Goal: Task Accomplishment & Management: Use online tool/utility

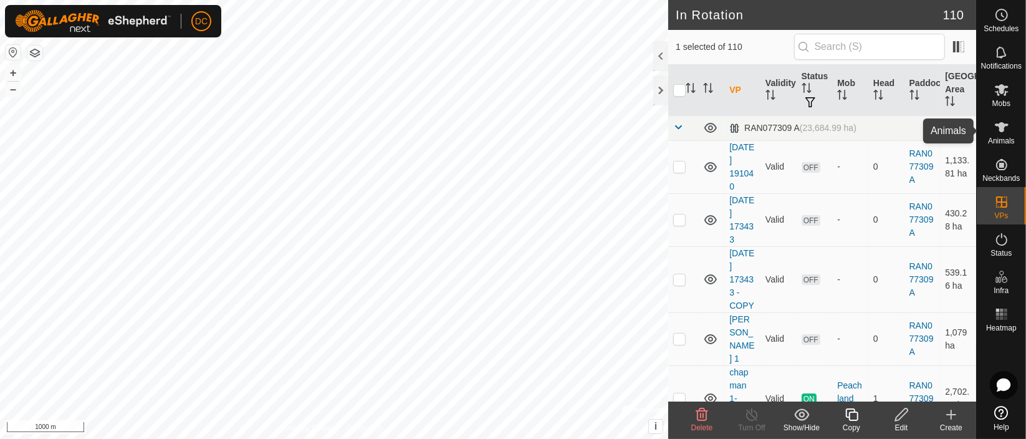
click at [1004, 125] on icon at bounding box center [1002, 127] width 14 height 10
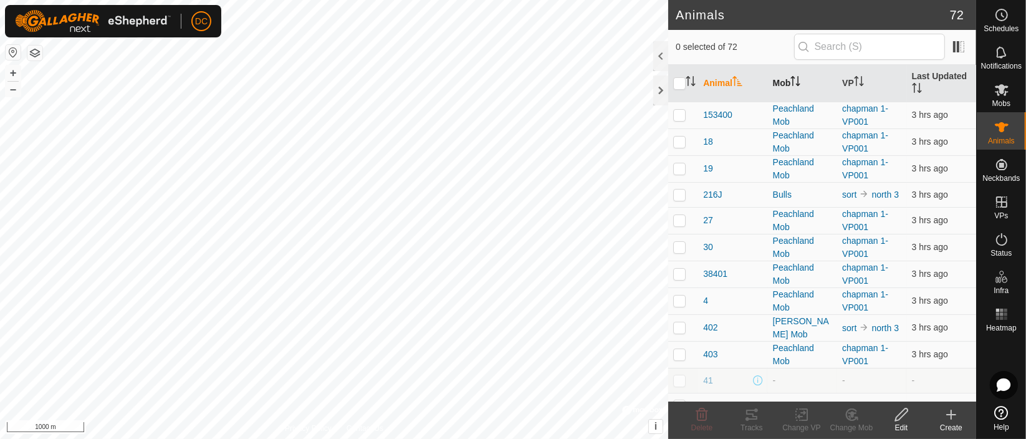
click at [794, 85] on icon "Activate to sort" at bounding box center [795, 81] width 10 height 10
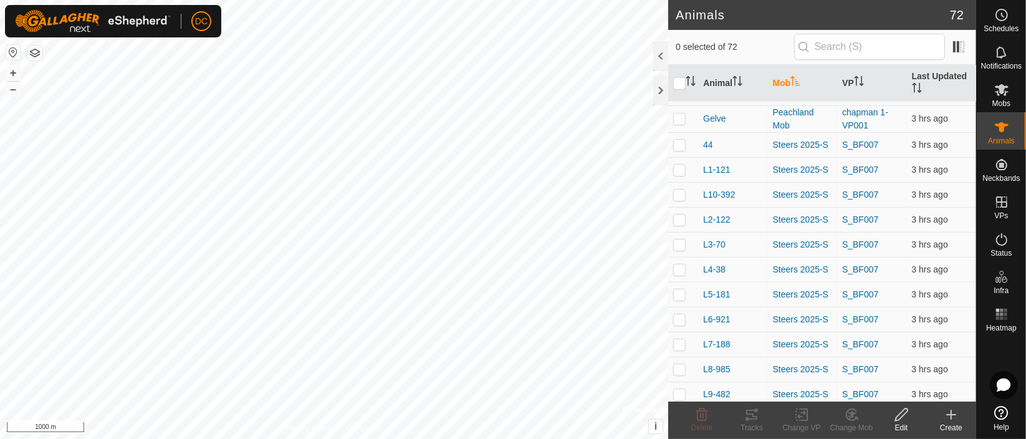
scroll to position [1573, 0]
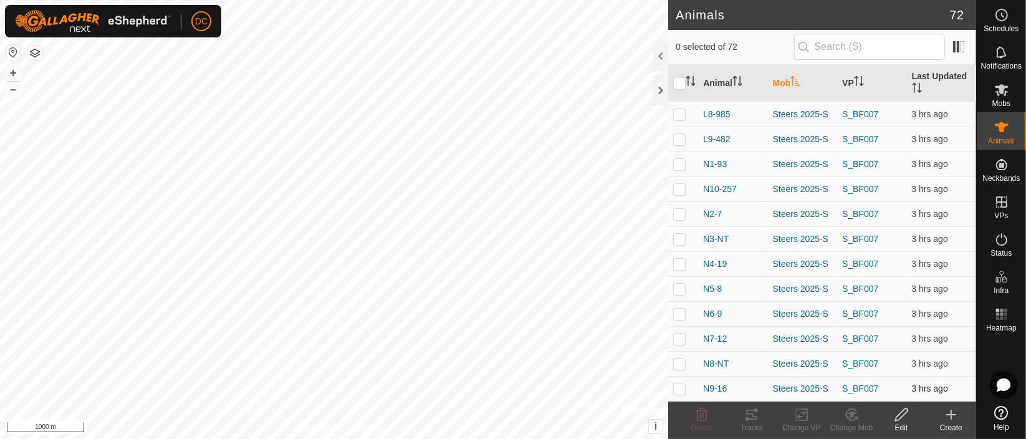
click at [677, 389] on p-checkbox at bounding box center [679, 388] width 12 height 10
checkbox input "true"
click at [676, 360] on p-checkbox at bounding box center [679, 363] width 12 height 10
checkbox input "true"
click at [681, 338] on p-checkbox at bounding box center [679, 338] width 12 height 10
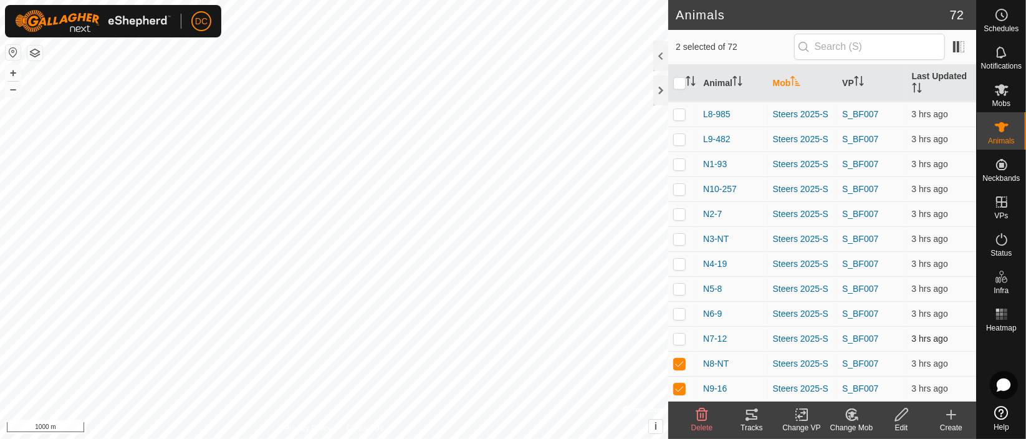
checkbox input "true"
click at [678, 312] on p-checkbox at bounding box center [679, 314] width 12 height 10
checkbox input "true"
click at [679, 282] on td at bounding box center [683, 288] width 30 height 25
checkbox input "true"
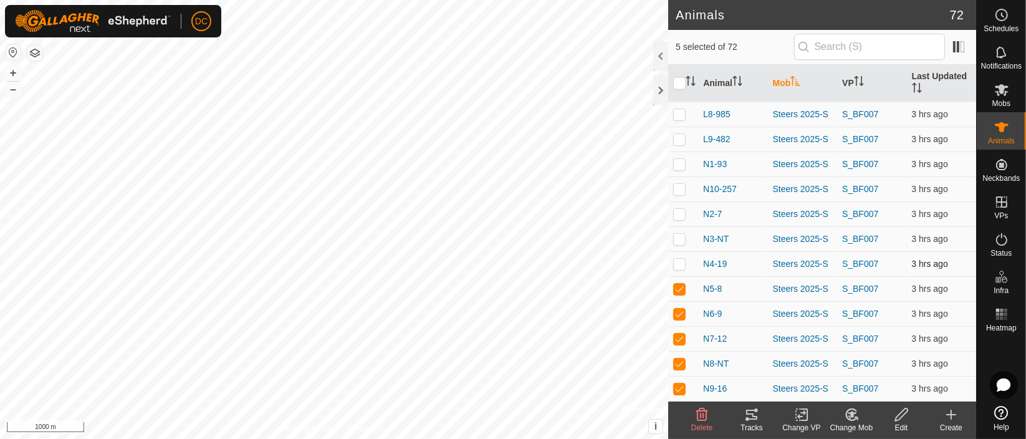
drag, startPoint x: 679, startPoint y: 259, endPoint x: 679, endPoint y: 242, distance: 16.8
click at [679, 259] on p-checkbox at bounding box center [679, 264] width 12 height 10
checkbox input "true"
drag, startPoint x: 679, startPoint y: 239, endPoint x: 679, endPoint y: 219, distance: 20.6
click at [679, 238] on p-checkbox at bounding box center [679, 239] width 12 height 10
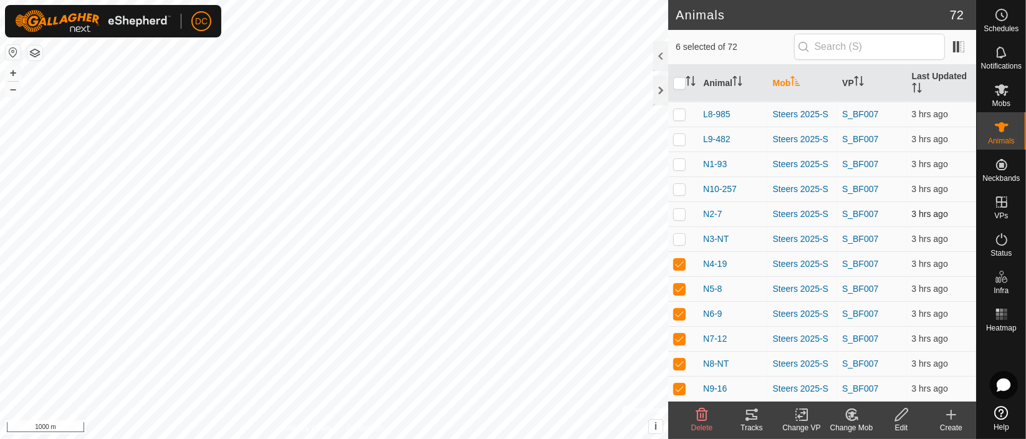
checkbox input "true"
drag, startPoint x: 679, startPoint y: 212, endPoint x: 679, endPoint y: 203, distance: 8.7
click at [679, 211] on p-checkbox at bounding box center [679, 214] width 12 height 10
checkbox input "true"
click at [681, 177] on td at bounding box center [683, 188] width 30 height 25
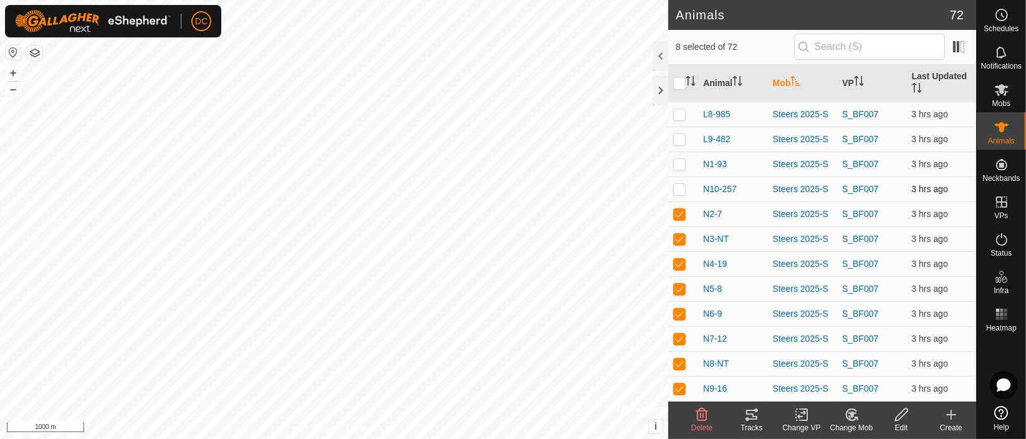
checkbox input "true"
click at [679, 161] on p-checkbox at bounding box center [679, 164] width 12 height 10
checkbox input "true"
click at [749, 410] on icon at bounding box center [751, 415] width 11 height 10
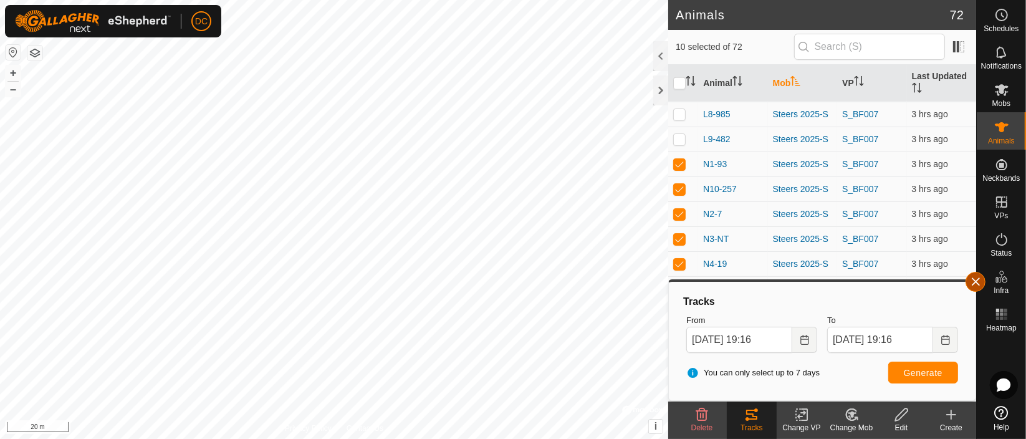
click at [973, 277] on button "button" at bounding box center [976, 282] width 20 height 20
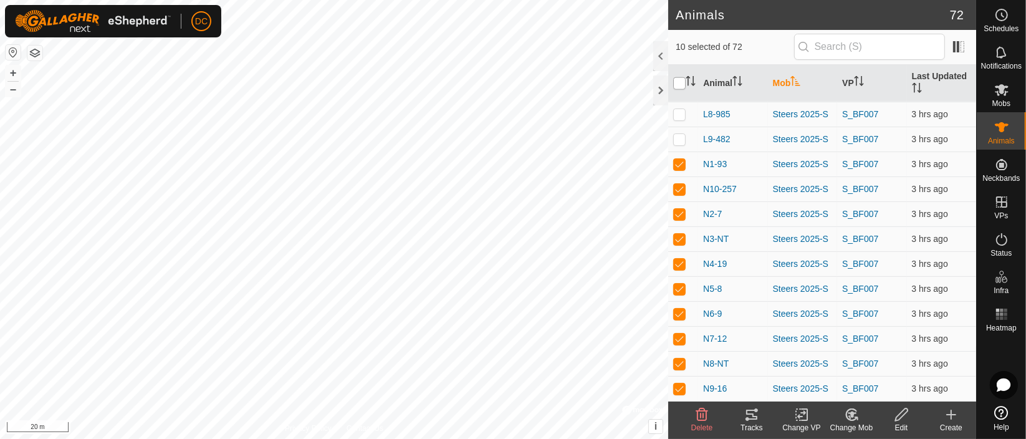
click at [680, 84] on input "checkbox" at bounding box center [679, 83] width 12 height 12
checkbox input "true"
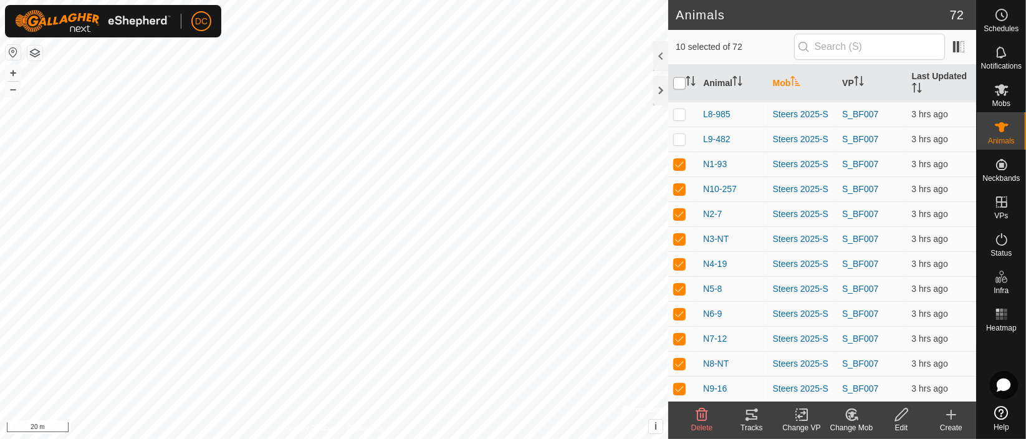
checkbox input "true"
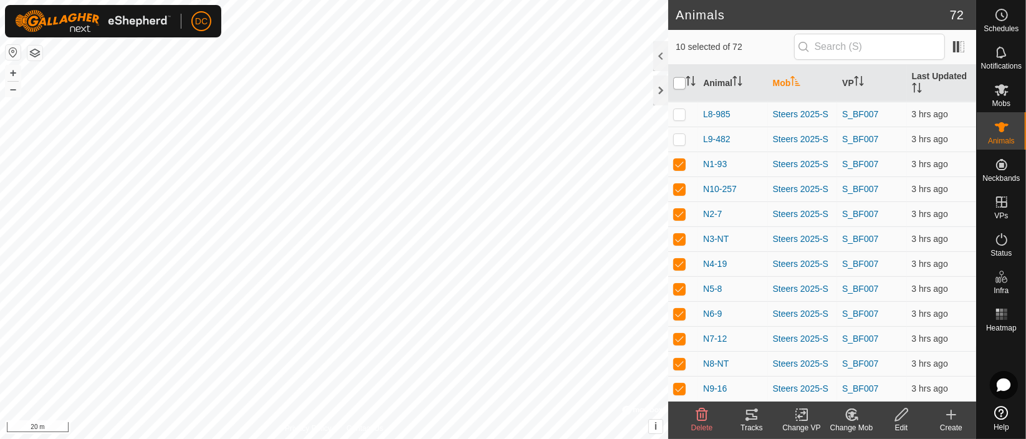
checkbox input "true"
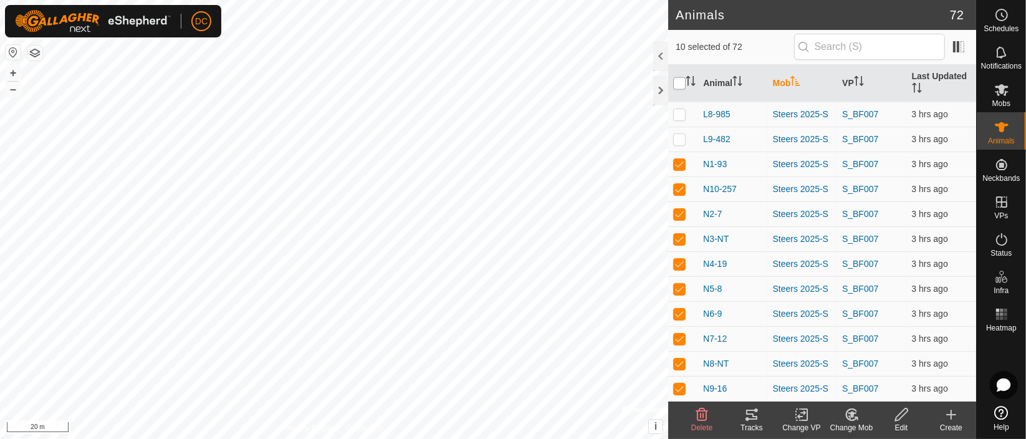
checkbox input "true"
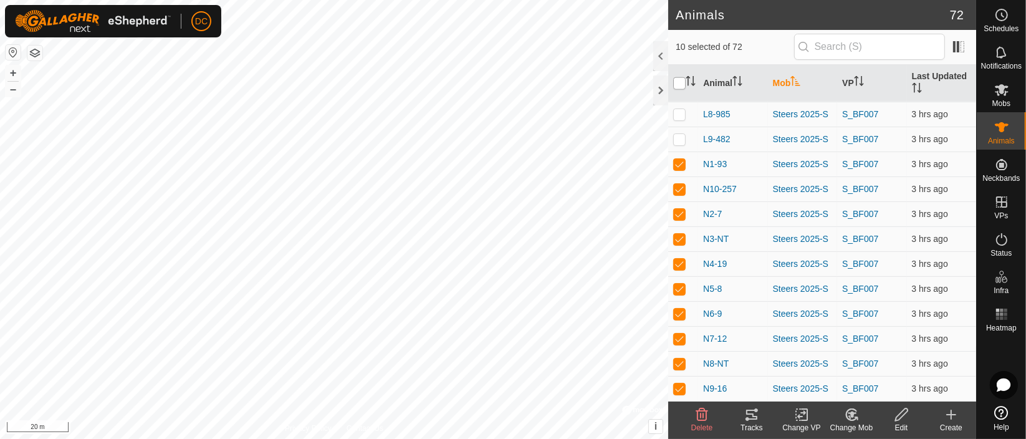
checkbox input "true"
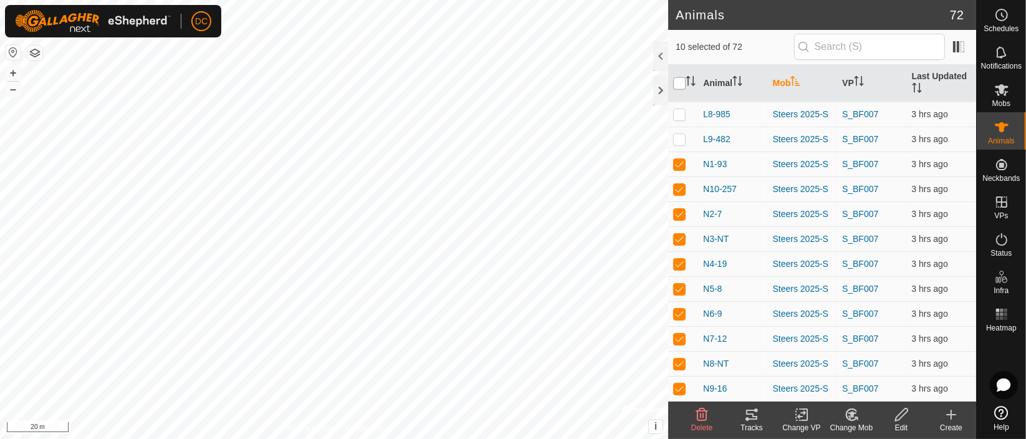
checkbox input "true"
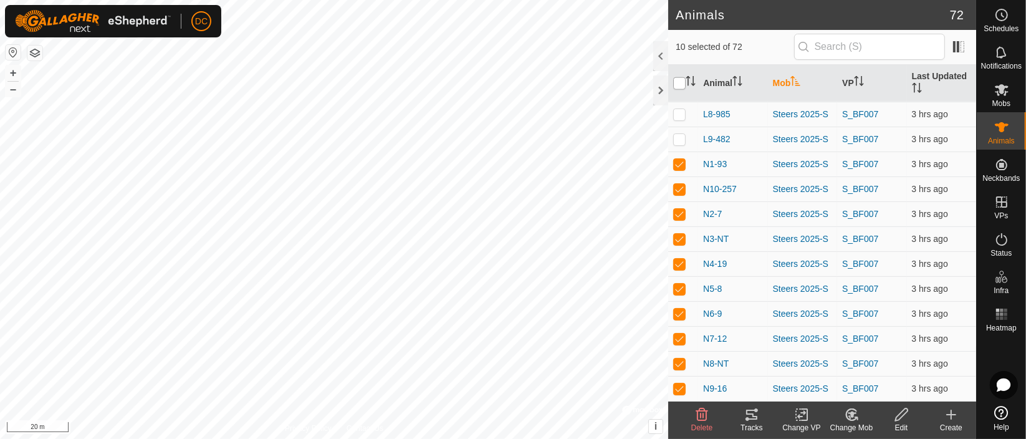
checkbox input "true"
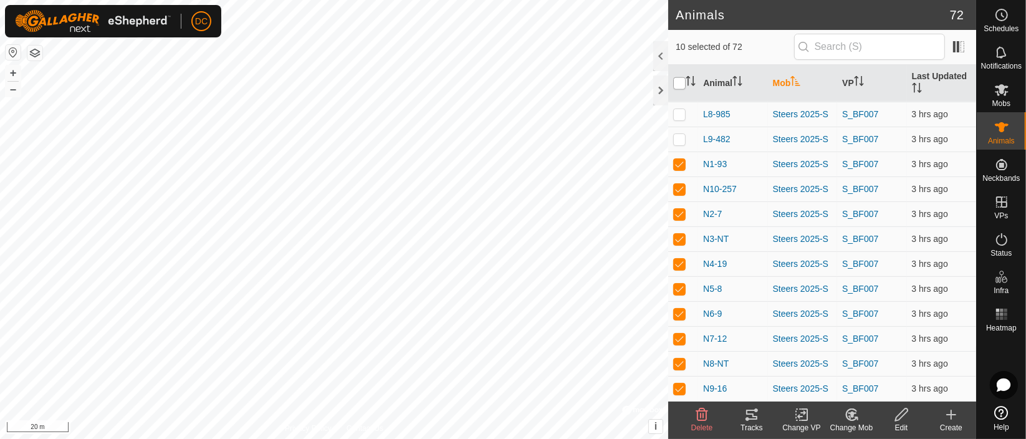
checkbox input "true"
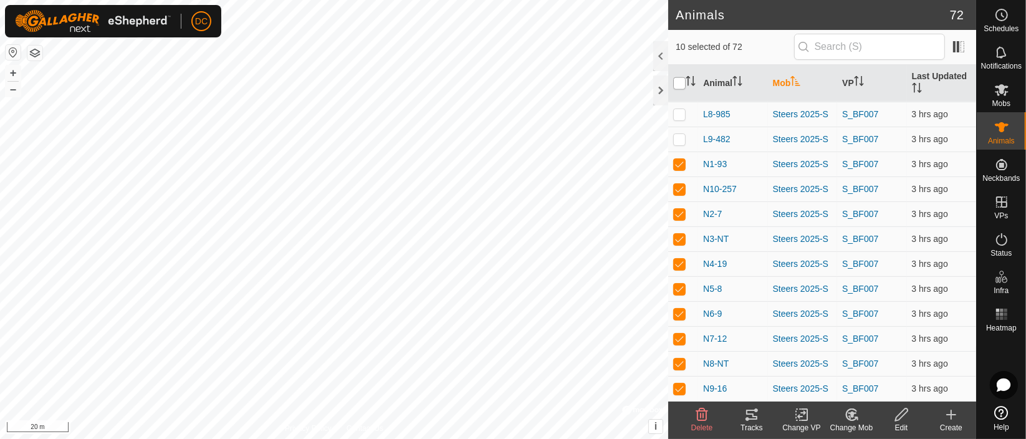
checkbox input "true"
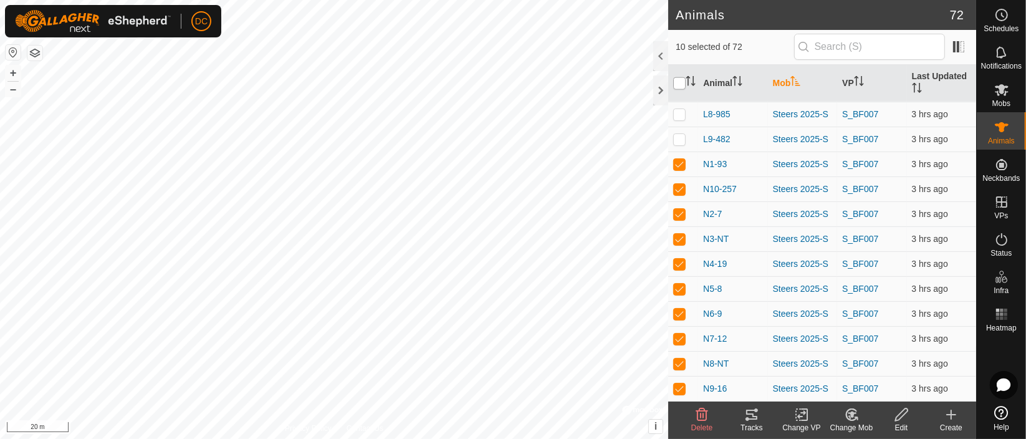
checkbox input "true"
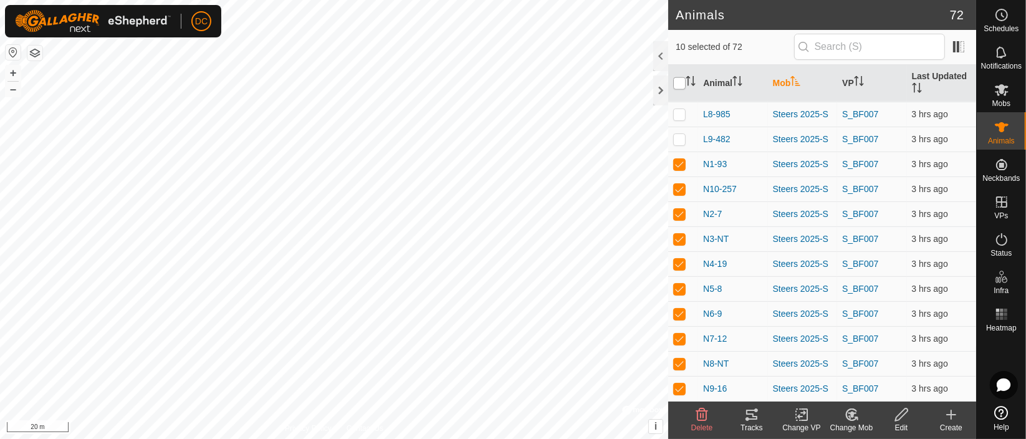
checkbox input "true"
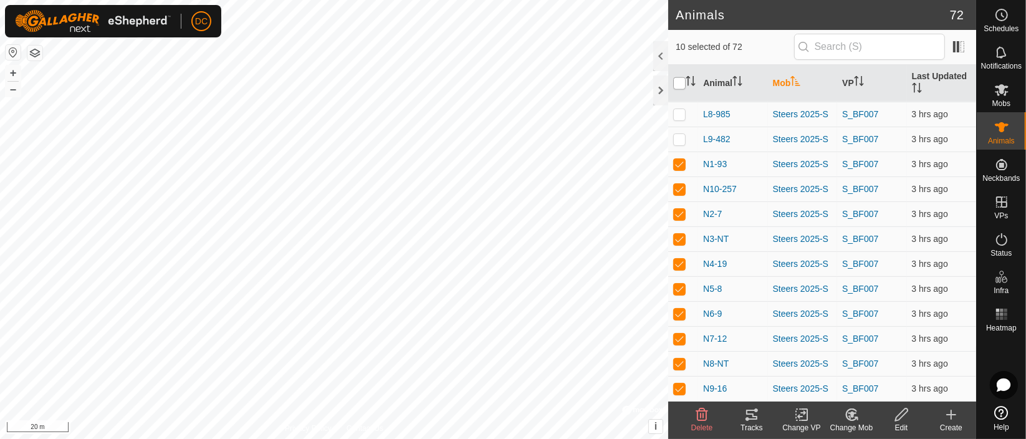
checkbox input "true"
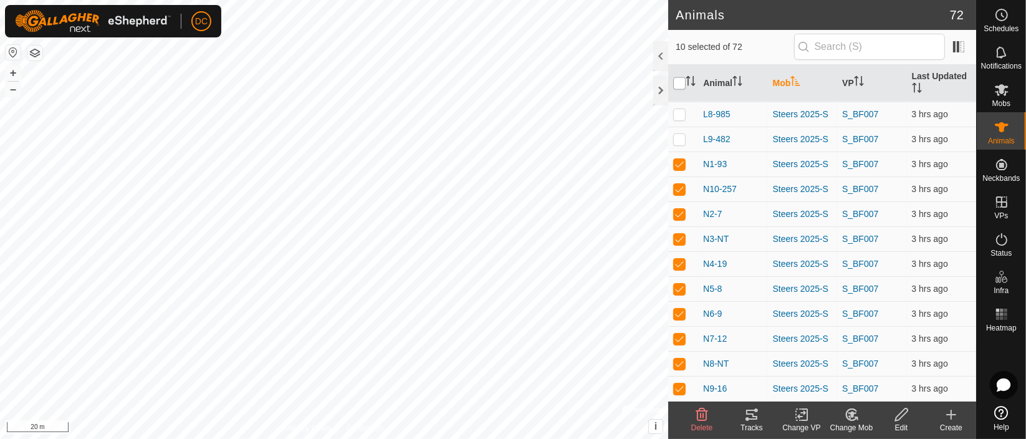
checkbox input "true"
click at [680, 84] on input "checkbox" at bounding box center [679, 83] width 12 height 12
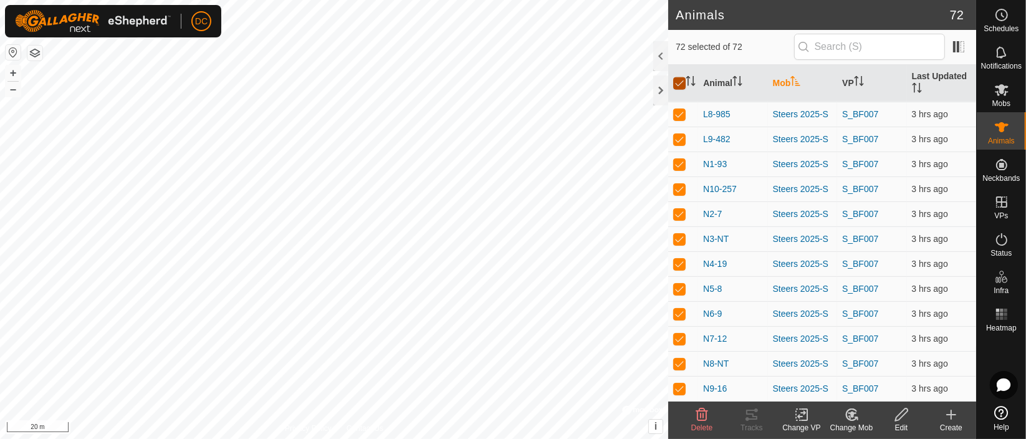
checkbox input "false"
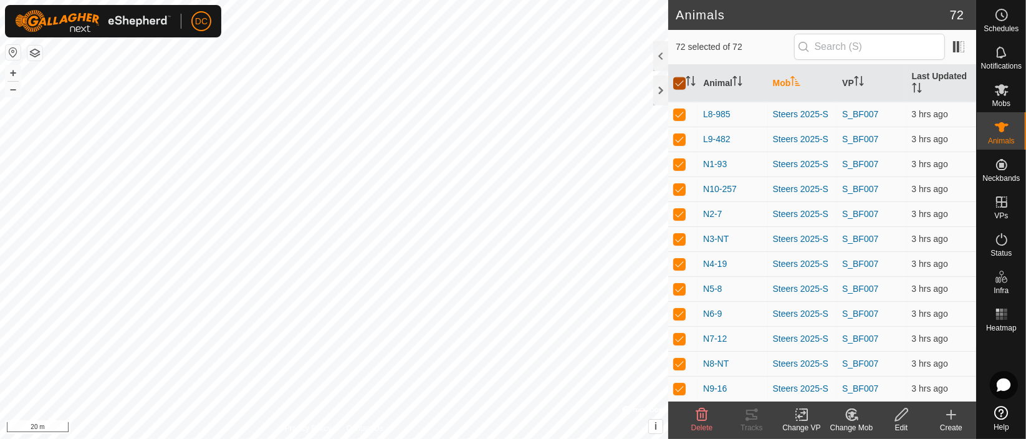
checkbox input "false"
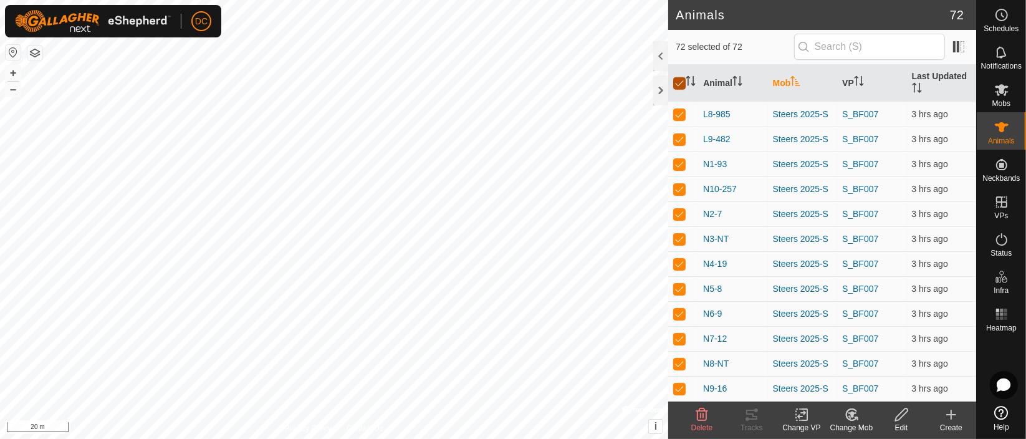
checkbox input "false"
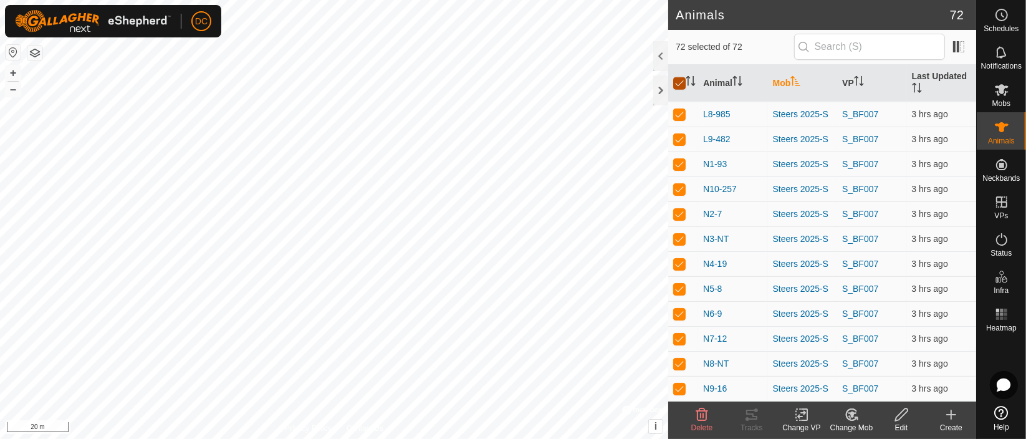
checkbox input "false"
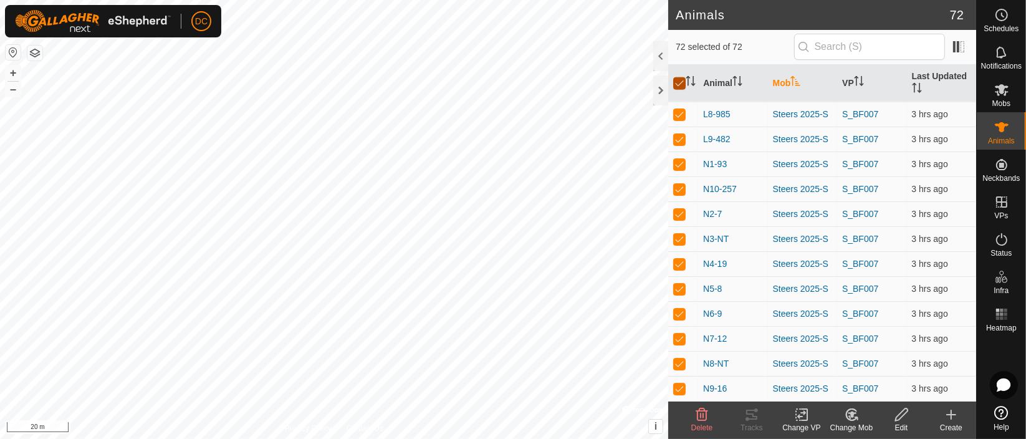
checkbox input "false"
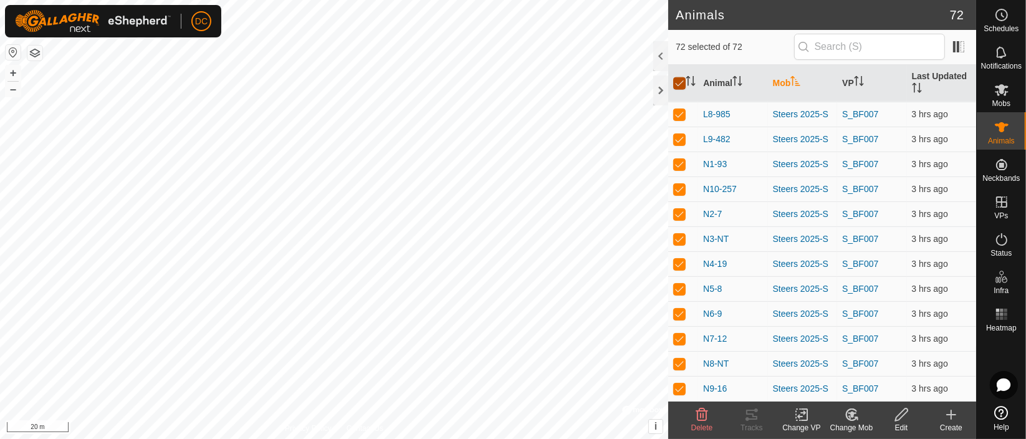
checkbox input "false"
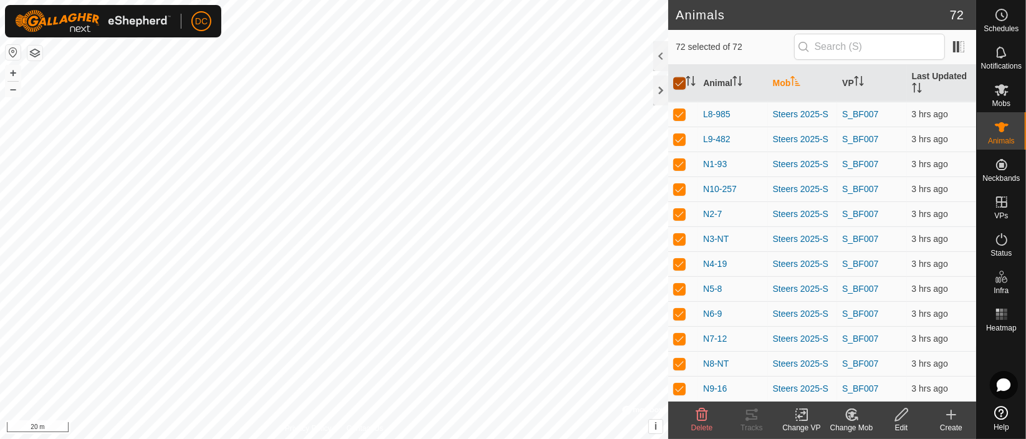
checkbox input "false"
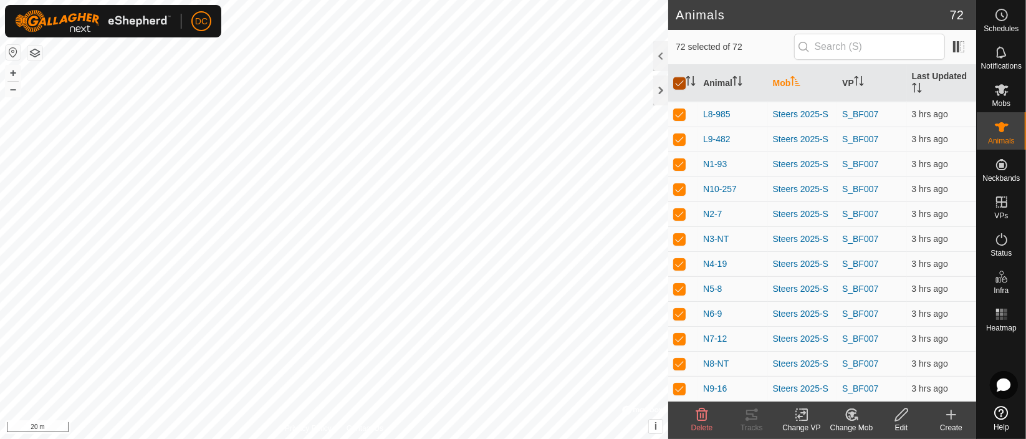
checkbox input "false"
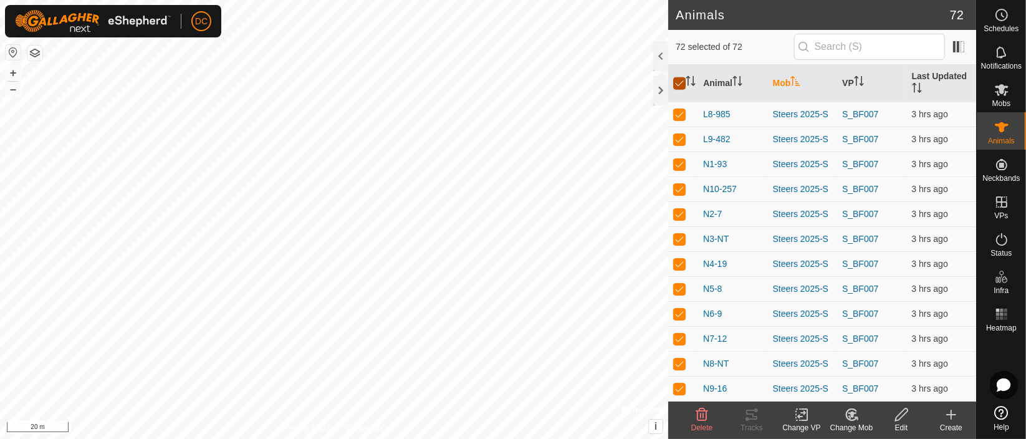
checkbox input "false"
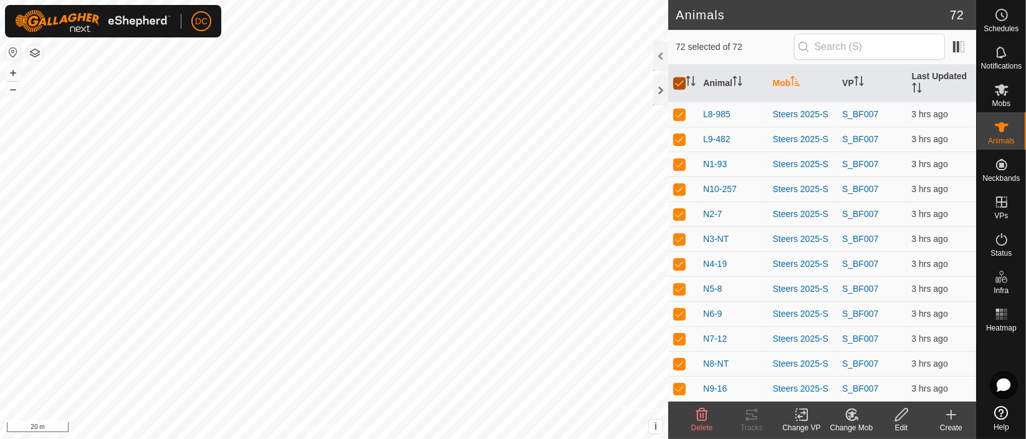
checkbox input "false"
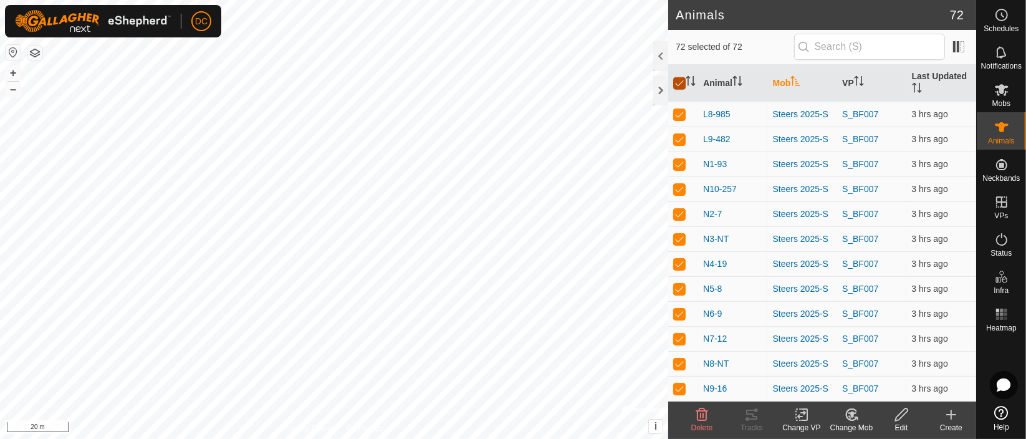
checkbox input "false"
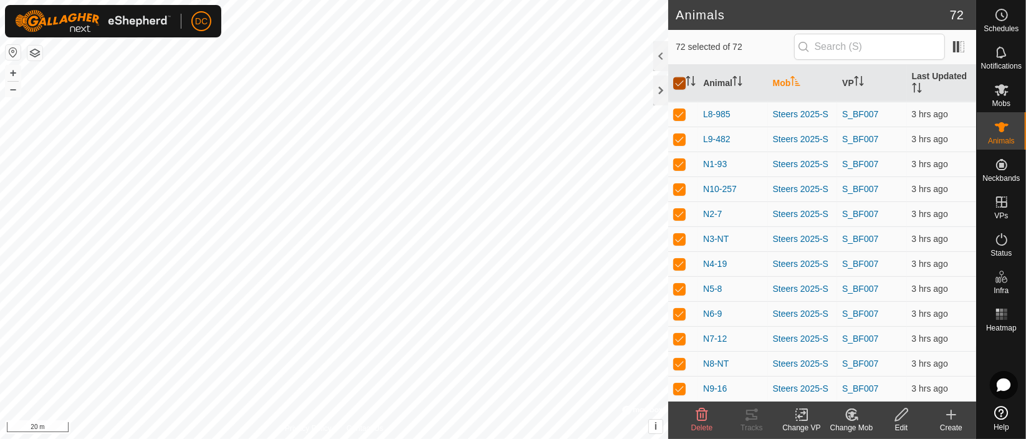
checkbox input "false"
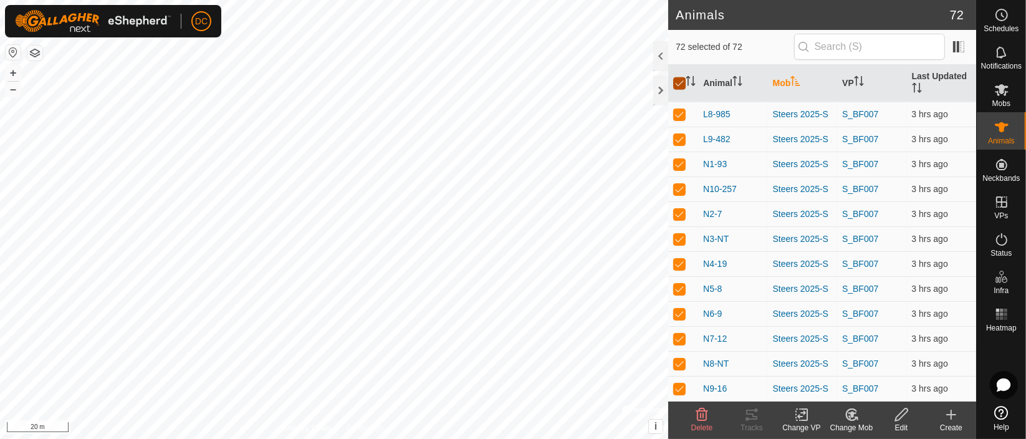
checkbox input "false"
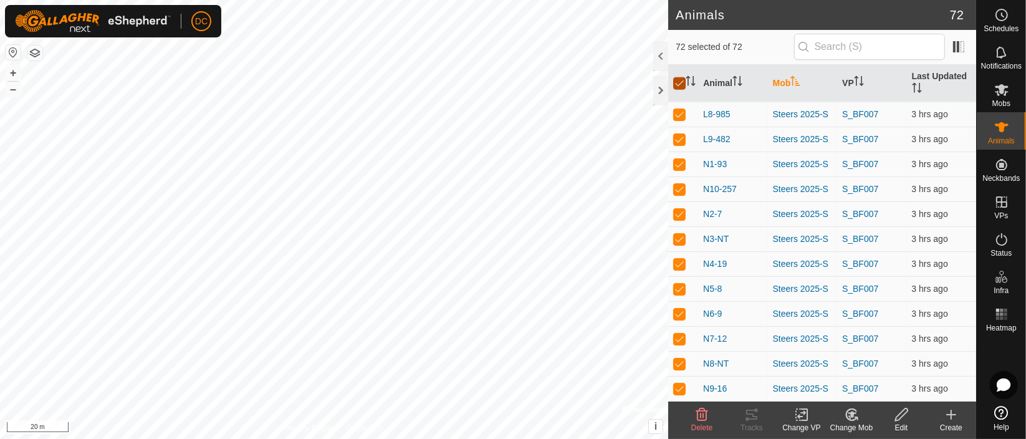
checkbox input "false"
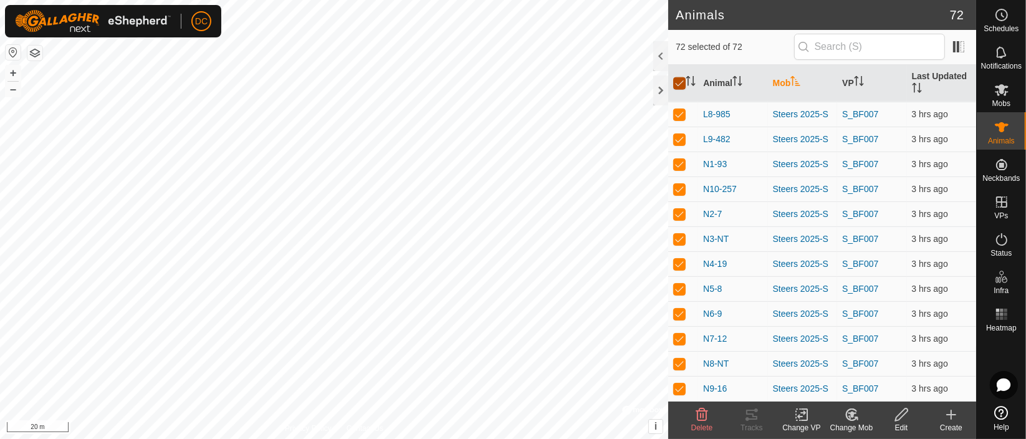
checkbox input "false"
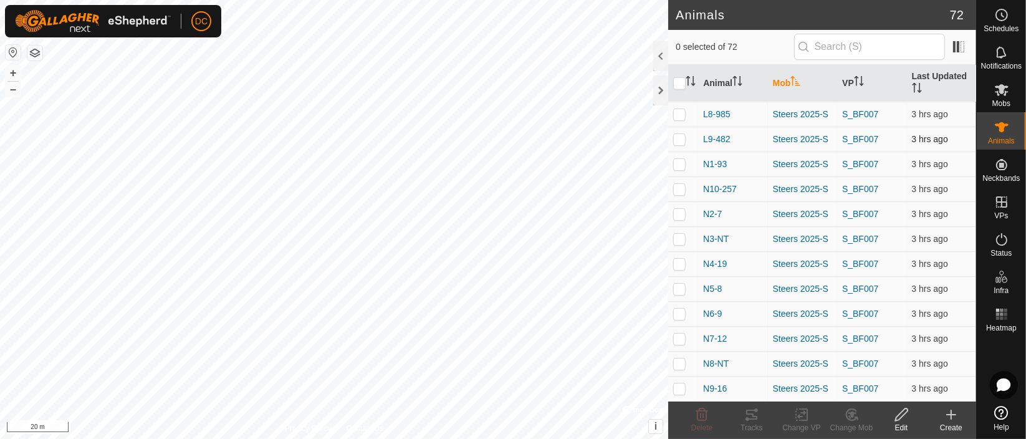
click at [681, 138] on p-checkbox at bounding box center [679, 139] width 12 height 10
checkbox input "true"
click at [679, 113] on p-checkbox at bounding box center [679, 114] width 12 height 10
checkbox input "true"
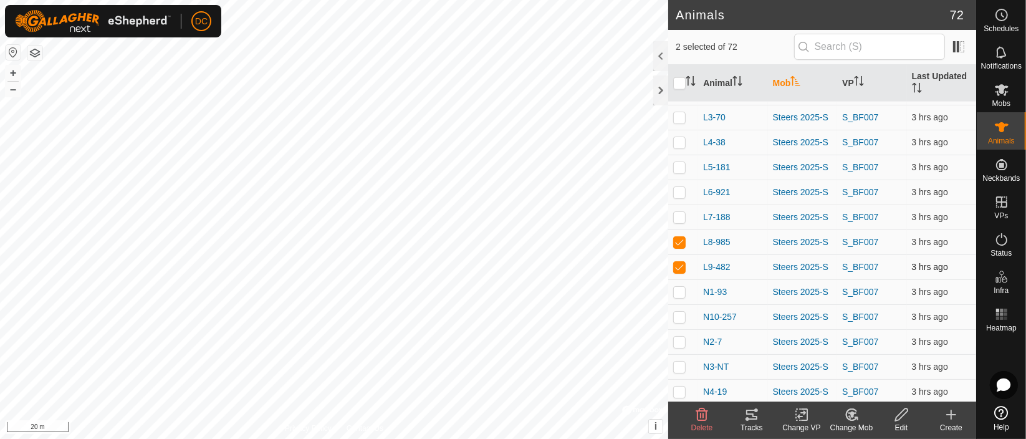
scroll to position [1434, 0]
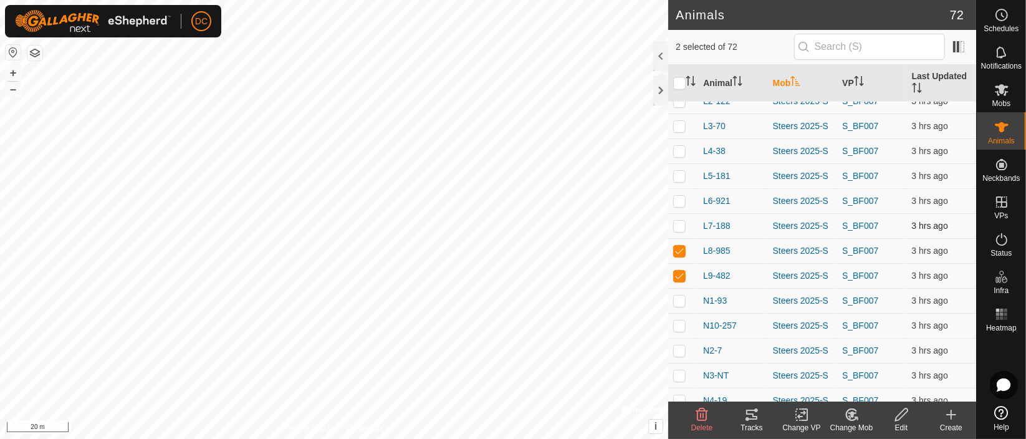
click at [682, 228] on p-checkbox at bounding box center [679, 226] width 12 height 10
checkbox input "true"
click at [681, 203] on p-checkbox at bounding box center [679, 201] width 12 height 10
checkbox input "true"
click at [683, 174] on p-checkbox at bounding box center [679, 176] width 12 height 10
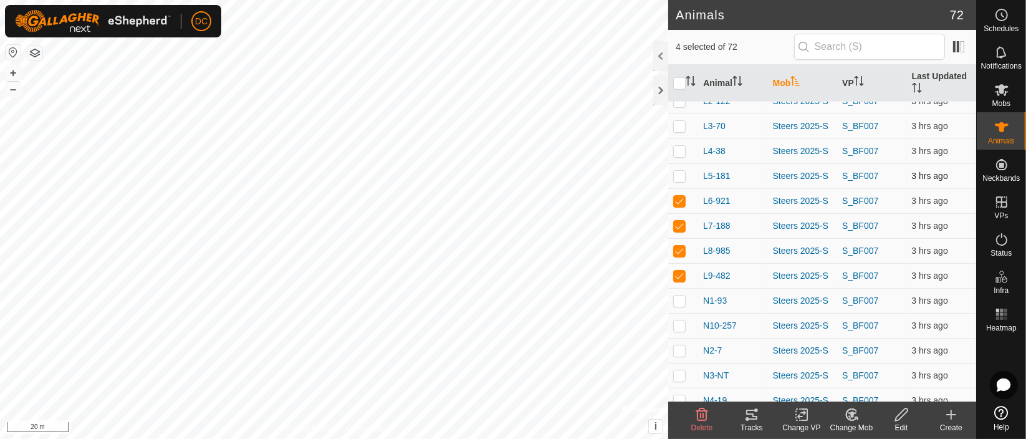
checkbox input "true"
click at [680, 149] on p-checkbox at bounding box center [679, 151] width 12 height 10
checkbox input "true"
click at [680, 130] on p-checkbox at bounding box center [679, 126] width 12 height 10
checkbox input "true"
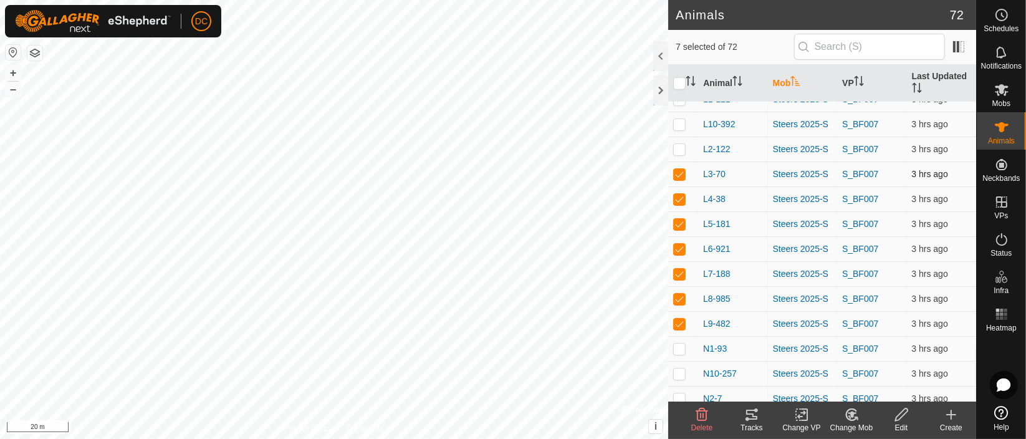
scroll to position [1365, 0]
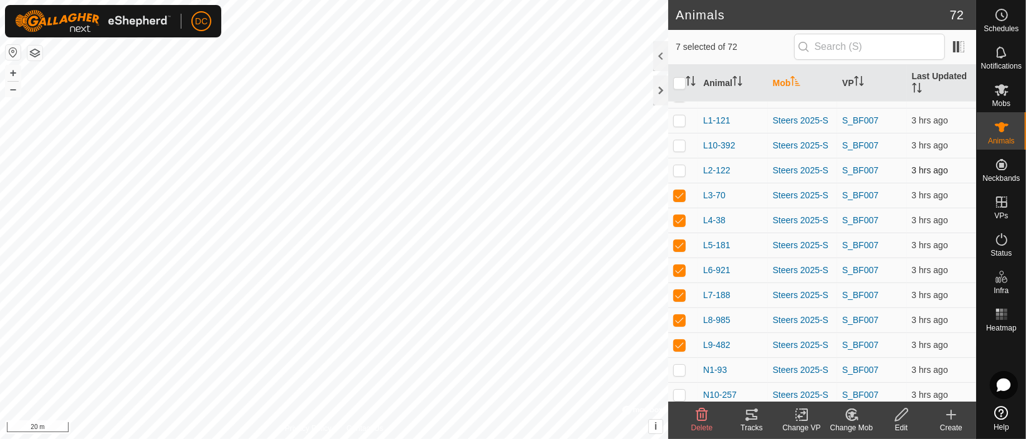
click at [679, 171] on p-checkbox at bounding box center [679, 170] width 12 height 10
checkbox input "true"
click at [679, 150] on p-checkbox at bounding box center [679, 145] width 12 height 10
checkbox input "true"
click at [679, 123] on p-checkbox at bounding box center [679, 120] width 12 height 10
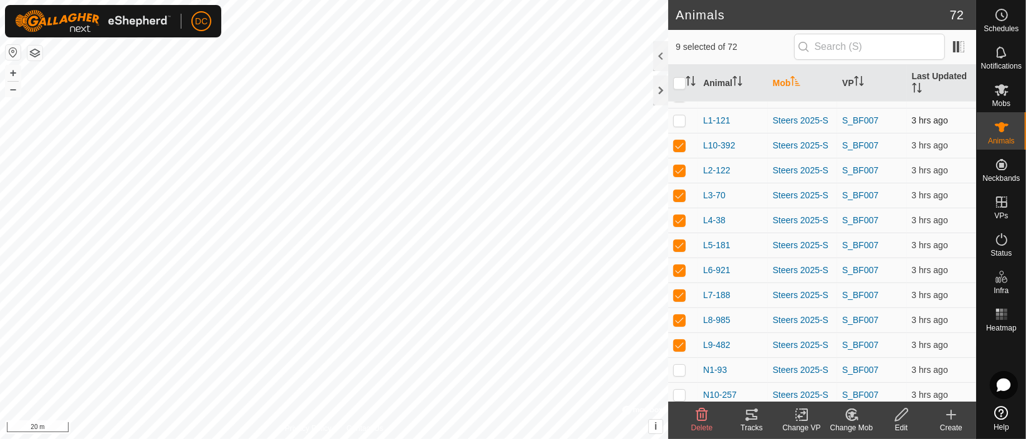
checkbox input "true"
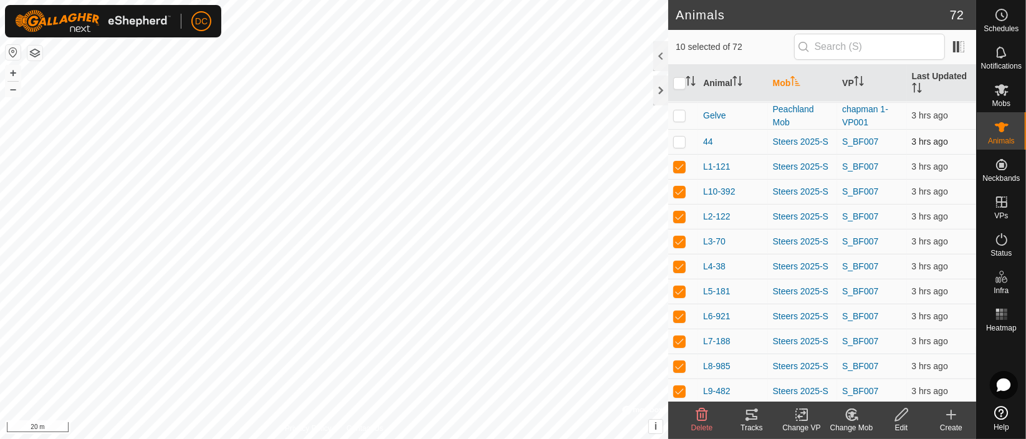
scroll to position [1296, 0]
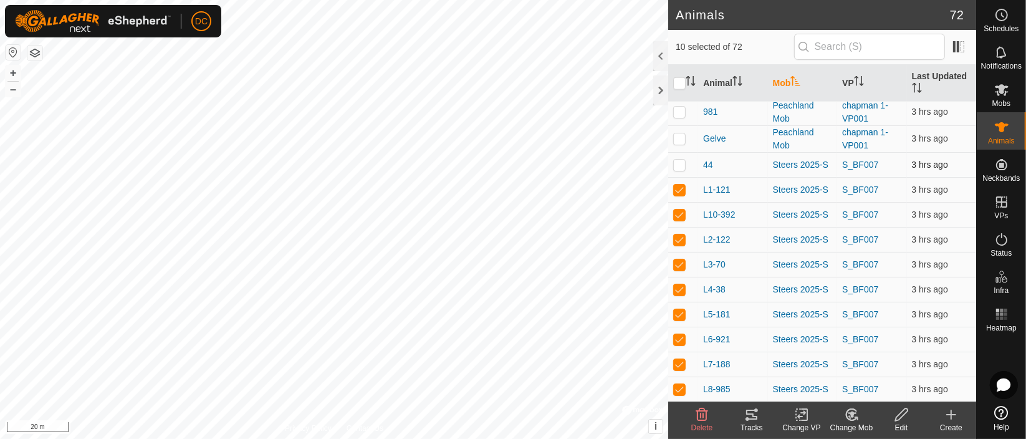
click at [676, 168] on p-checkbox at bounding box center [679, 165] width 12 height 10
click at [679, 164] on p-checkbox at bounding box center [679, 165] width 12 height 10
checkbox input "false"
click at [748, 411] on icon at bounding box center [751, 414] width 15 height 15
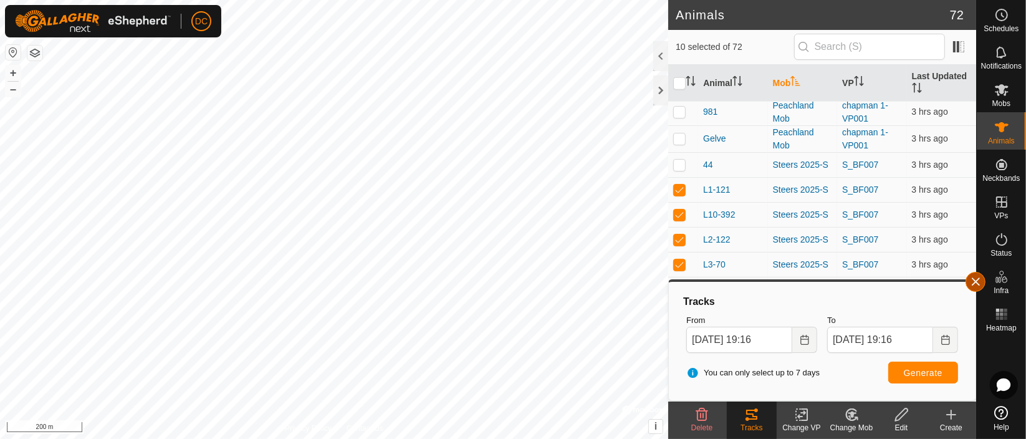
click at [978, 277] on button "button" at bounding box center [976, 282] width 20 height 20
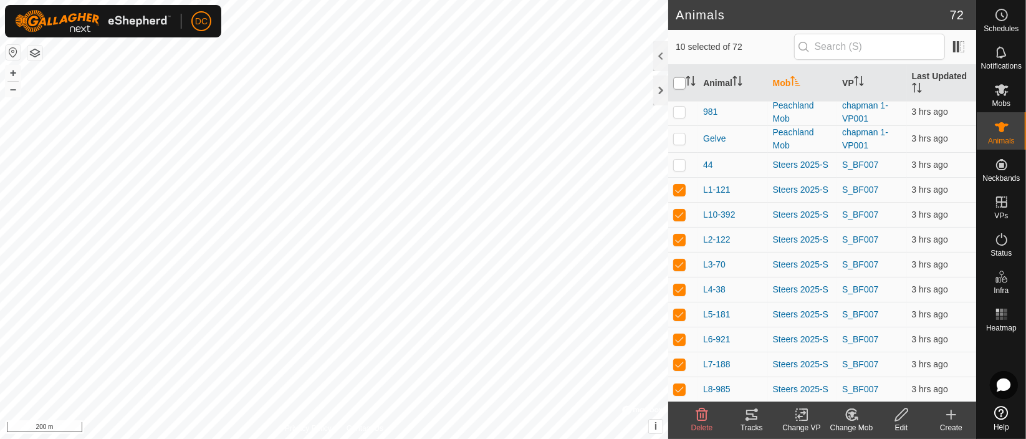
click at [681, 81] on input "checkbox" at bounding box center [679, 83] width 12 height 12
checkbox input "true"
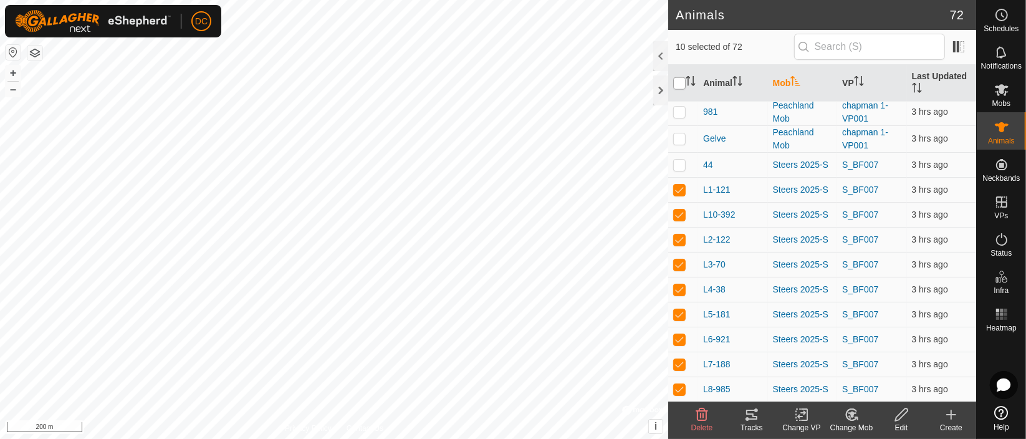
checkbox input "true"
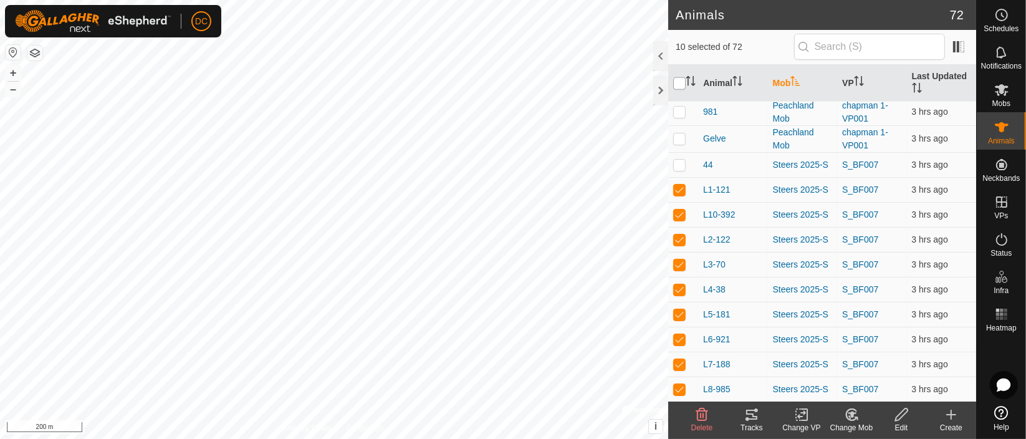
checkbox input "true"
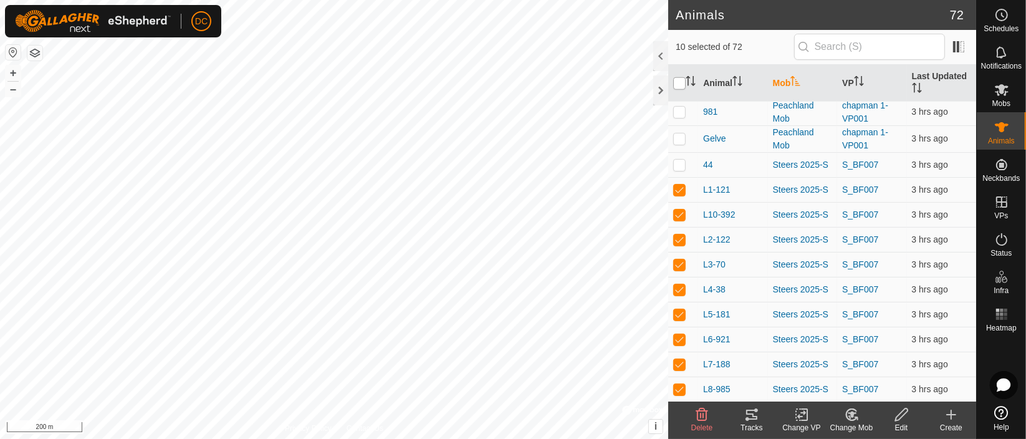
checkbox input "true"
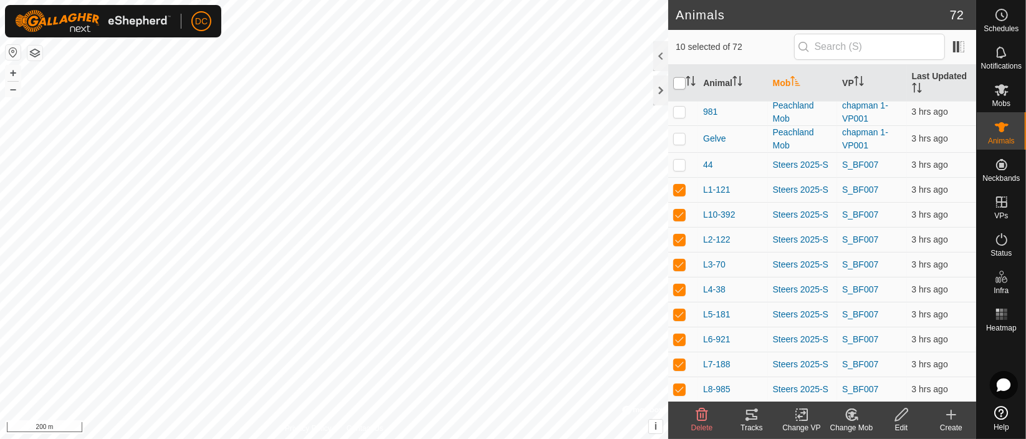
checkbox input "true"
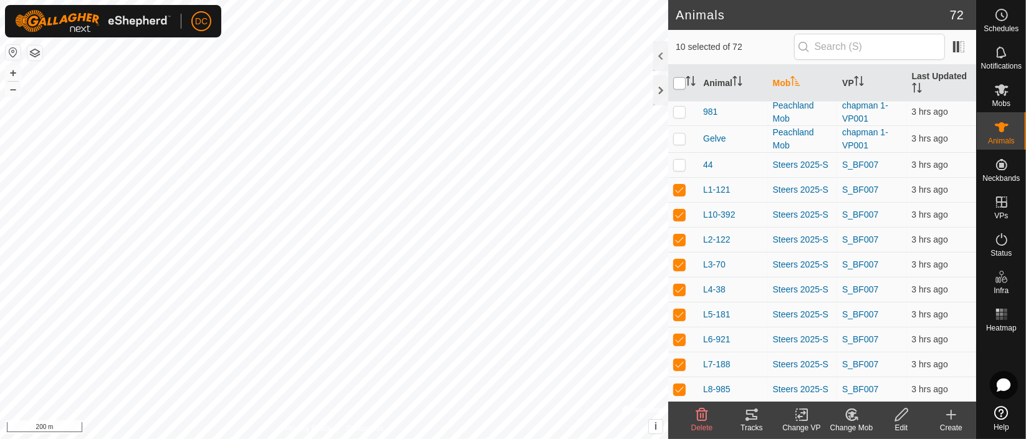
checkbox input "true"
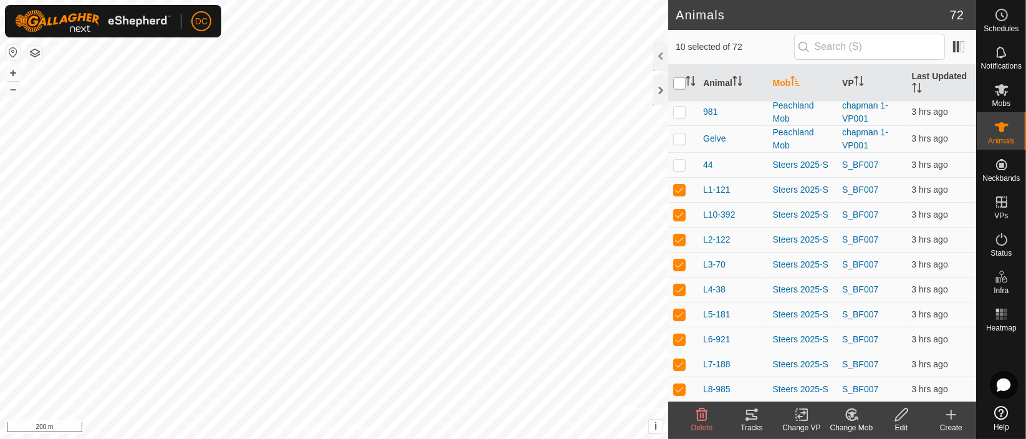
checkbox input "true"
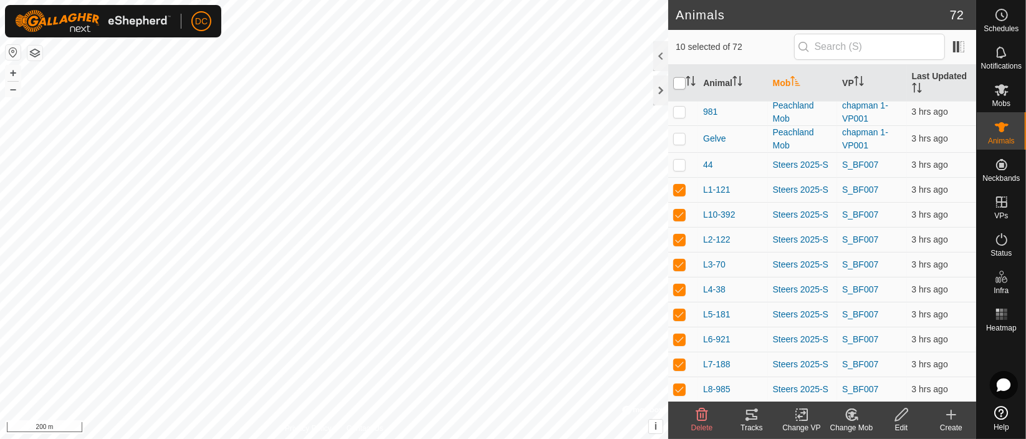
checkbox input "true"
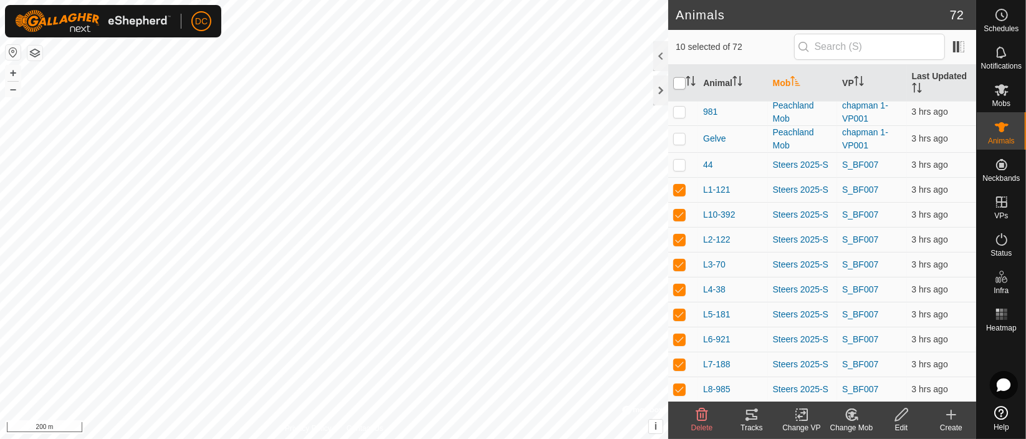
checkbox input "true"
click at [681, 81] on input "checkbox" at bounding box center [679, 83] width 12 height 12
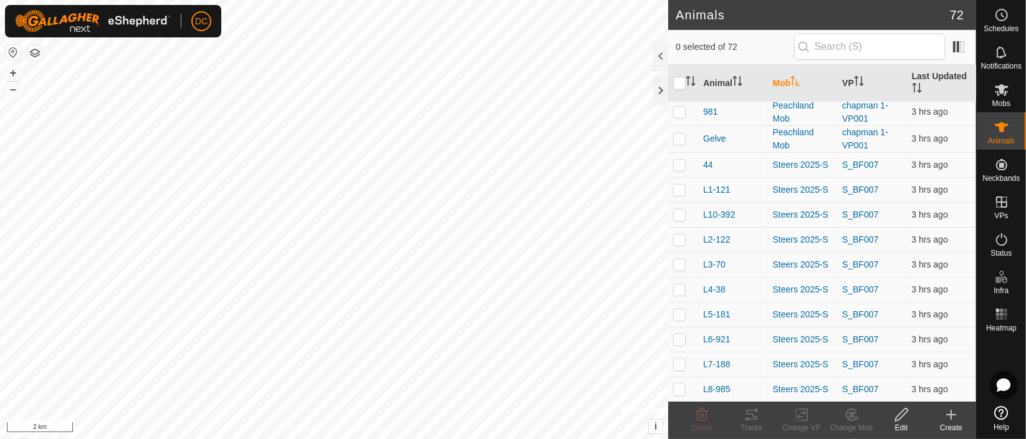
click at [792, 82] on icon "Activate to sort" at bounding box center [795, 81] width 9 height 10
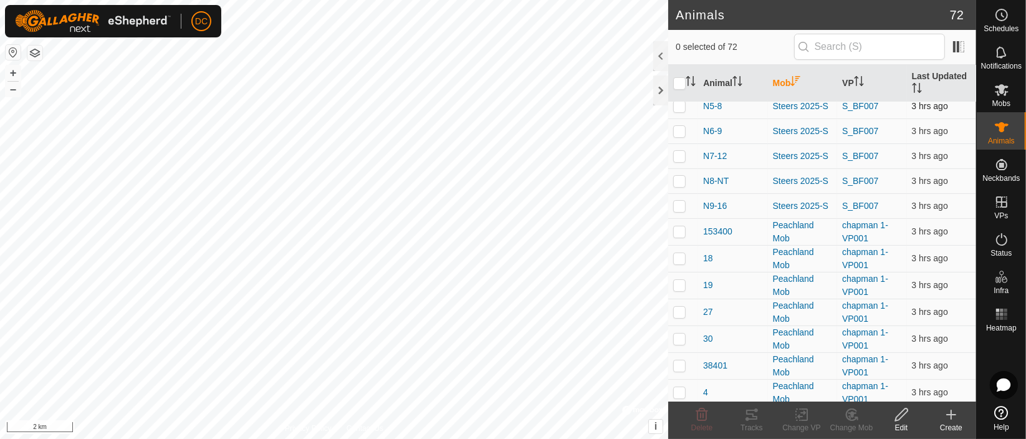
scroll to position [415, 0]
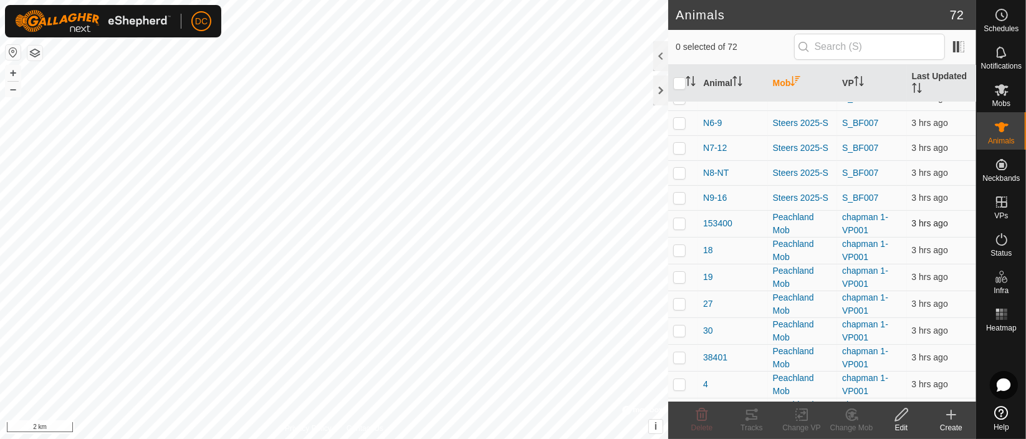
click at [681, 223] on p-checkbox at bounding box center [679, 223] width 12 height 10
drag, startPoint x: 678, startPoint y: 248, endPoint x: 680, endPoint y: 258, distance: 10.1
click at [678, 249] on p-checkbox at bounding box center [679, 250] width 12 height 10
click at [679, 276] on p-checkbox at bounding box center [679, 277] width 12 height 10
drag, startPoint x: 683, startPoint y: 300, endPoint x: 686, endPoint y: 329, distance: 28.8
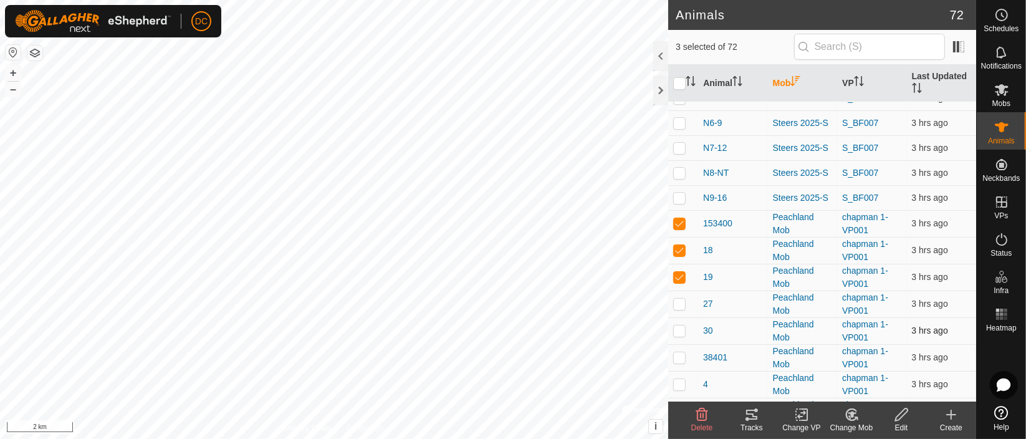
click at [683, 300] on p-checkbox at bounding box center [679, 304] width 12 height 10
click at [684, 335] on td at bounding box center [683, 330] width 30 height 27
click at [684, 355] on p-checkbox at bounding box center [679, 357] width 12 height 10
click at [683, 382] on p-checkbox at bounding box center [679, 384] width 12 height 10
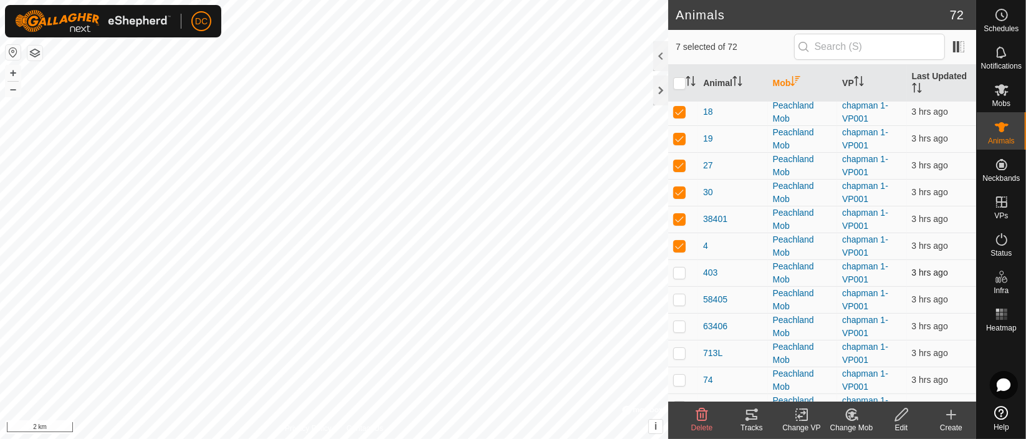
click at [679, 269] on p-checkbox at bounding box center [679, 272] width 12 height 10
click at [679, 299] on p-checkbox at bounding box center [679, 299] width 12 height 10
click at [679, 329] on p-checkbox at bounding box center [679, 326] width 12 height 10
click at [754, 414] on icon at bounding box center [751, 415] width 11 height 10
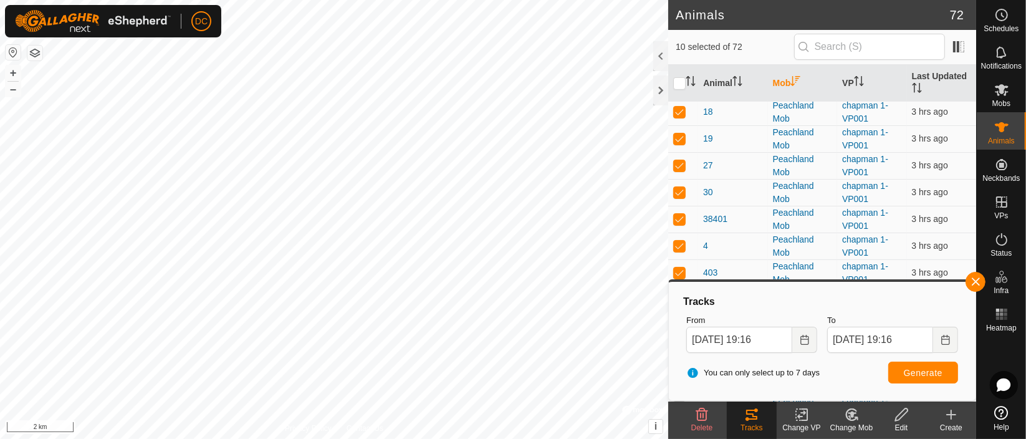
click at [474, 438] on html "DC Schedules Notifications Mobs Animals Neckbands VPs Status Infra Heatmap Help…" at bounding box center [513, 219] width 1026 height 439
click at [349, 438] on html "DC Schedules Notifications Mobs Animals Neckbands VPs Status Infra Heatmap Help…" at bounding box center [513, 219] width 1026 height 439
click at [404, 438] on html "DC Schedules Notifications Mobs Animals Neckbands VPs Status Infra Heatmap Help…" at bounding box center [513, 219] width 1026 height 439
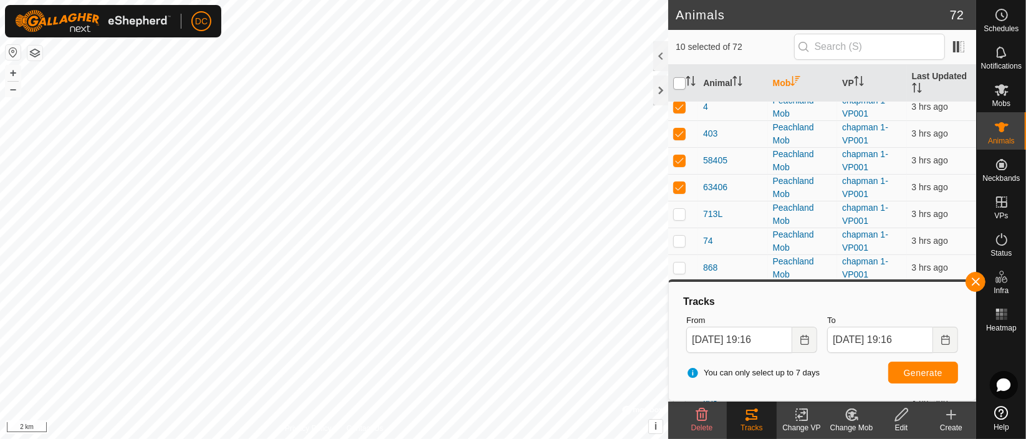
click at [679, 84] on input "checkbox" at bounding box center [679, 83] width 12 height 12
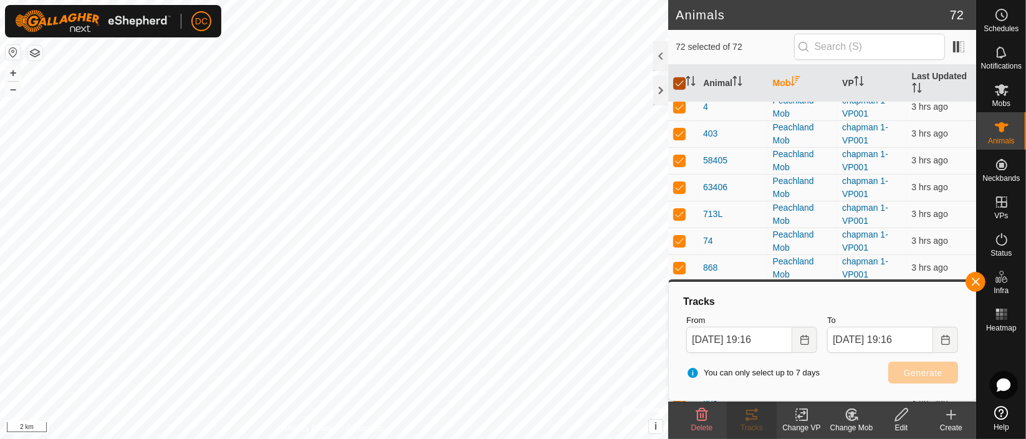
click at [679, 84] on input "checkbox" at bounding box center [679, 83] width 12 height 12
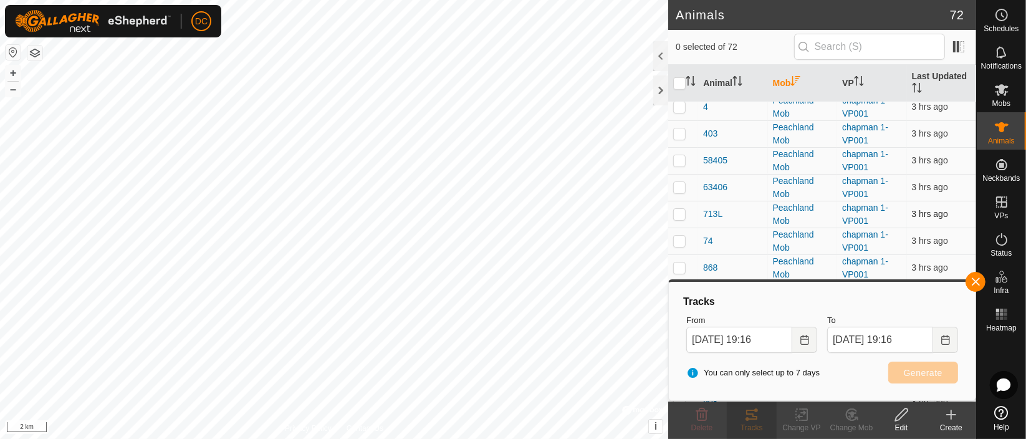
click at [682, 214] on p-checkbox at bounding box center [679, 214] width 12 height 10
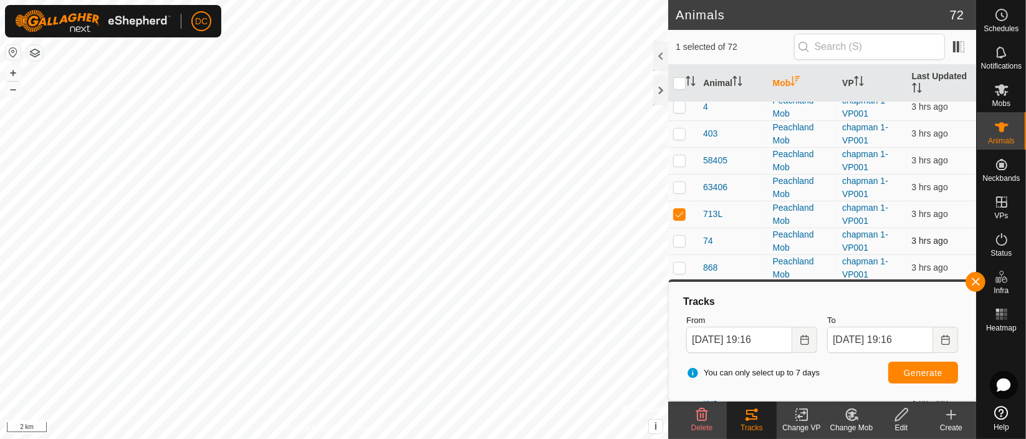
drag, startPoint x: 681, startPoint y: 239, endPoint x: 682, endPoint y: 270, distance: 31.2
click at [681, 240] on p-checkbox at bounding box center [679, 241] width 12 height 10
click at [682, 273] on td at bounding box center [683, 267] width 30 height 27
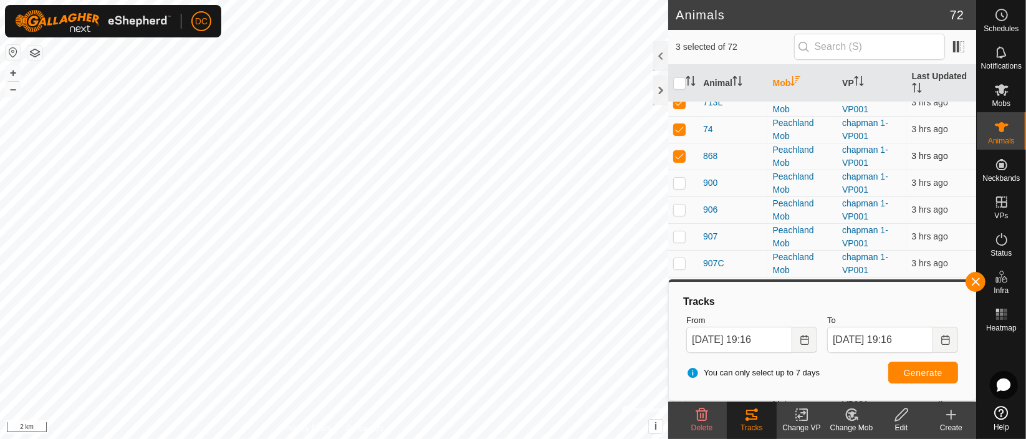
scroll to position [831, 0]
click at [679, 151] on p-checkbox at bounding box center [679, 156] width 12 height 10
drag, startPoint x: 686, startPoint y: 181, endPoint x: 679, endPoint y: 198, distance: 18.4
click at [686, 182] on td at bounding box center [683, 183] width 30 height 27
drag, startPoint x: 675, startPoint y: 206, endPoint x: 694, endPoint y: 236, distance: 35.1
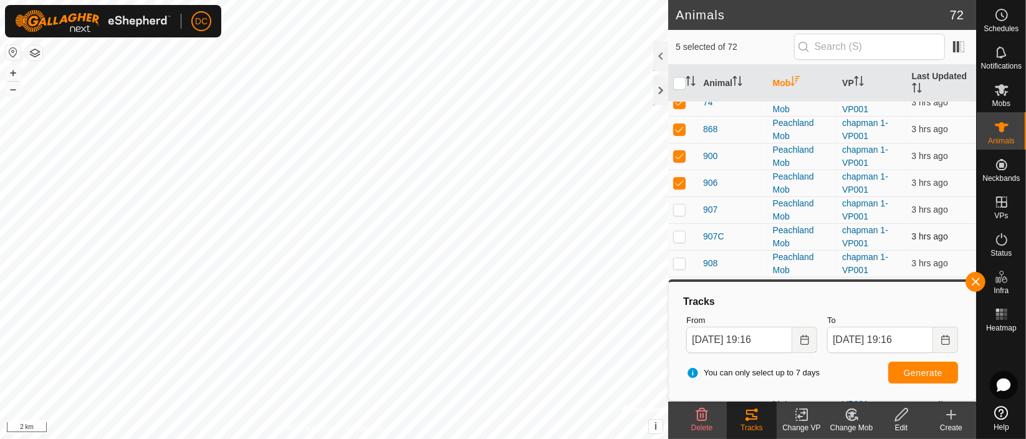
click at [676, 209] on p-checkbox at bounding box center [679, 209] width 12 height 10
click at [679, 235] on p-checkbox at bounding box center [679, 236] width 12 height 10
click at [679, 259] on p-checkbox at bounding box center [679, 263] width 12 height 10
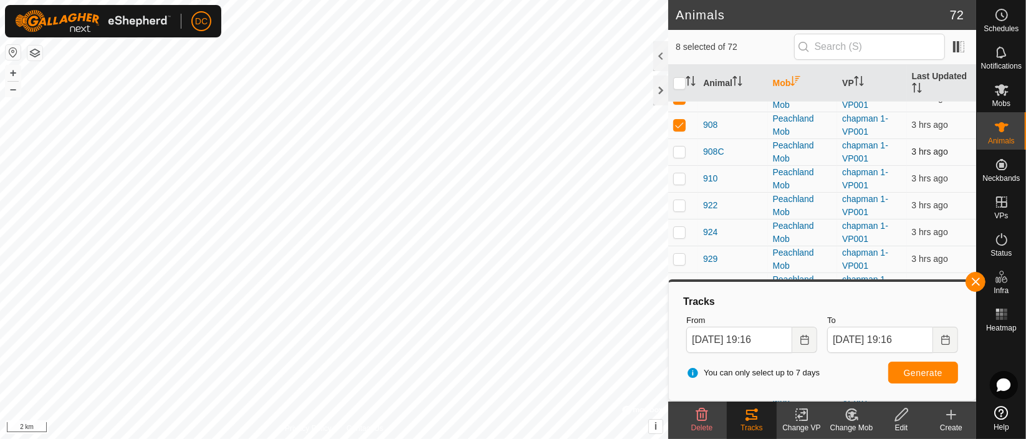
click at [680, 146] on p-checkbox at bounding box center [679, 151] width 12 height 10
click at [678, 173] on p-checkbox at bounding box center [679, 178] width 12 height 10
click at [924, 370] on span "Generate" at bounding box center [923, 373] width 39 height 10
click at [682, 83] on input "checkbox" at bounding box center [679, 83] width 12 height 12
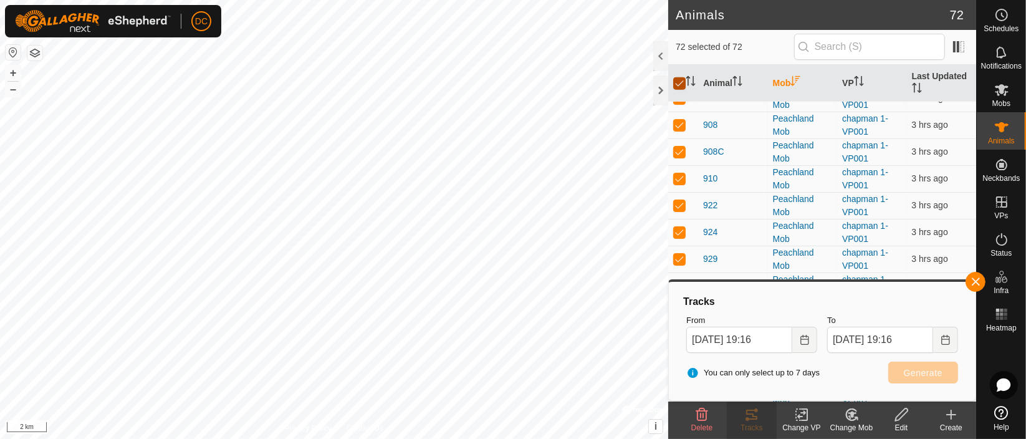
click at [682, 83] on input "checkbox" at bounding box center [679, 83] width 12 height 12
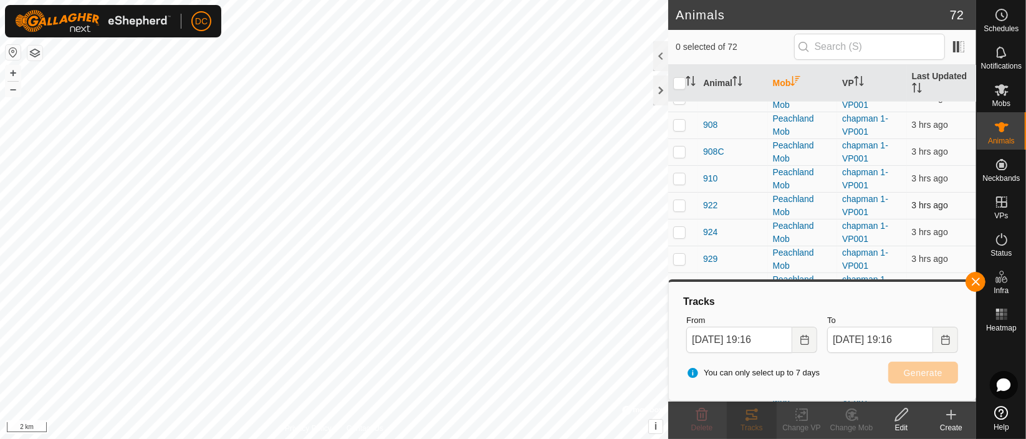
drag, startPoint x: 679, startPoint y: 203, endPoint x: 679, endPoint y: 216, distance: 13.1
click at [679, 205] on p-checkbox at bounding box center [679, 205] width 12 height 10
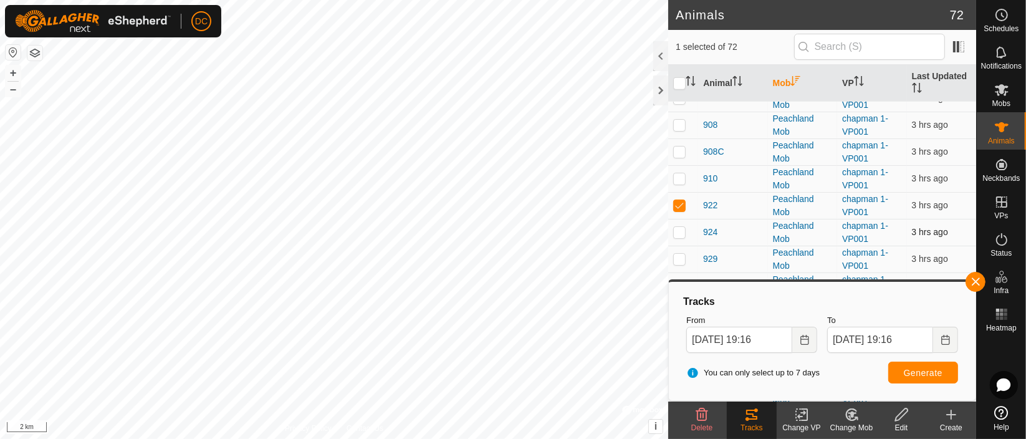
click at [679, 228] on p-checkbox at bounding box center [679, 232] width 12 height 10
click at [676, 254] on p-checkbox at bounding box center [679, 259] width 12 height 10
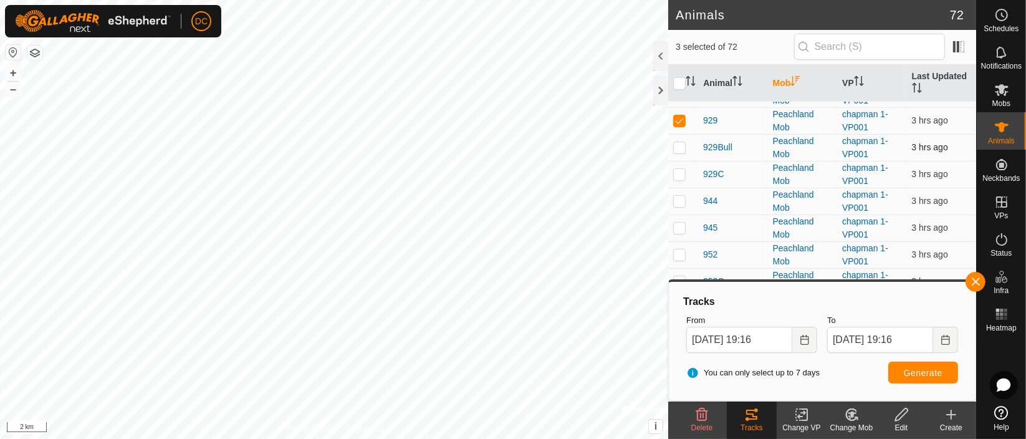
click at [677, 142] on p-checkbox at bounding box center [679, 147] width 12 height 10
click at [677, 169] on p-checkbox at bounding box center [679, 174] width 12 height 10
click at [682, 196] on p-checkbox at bounding box center [679, 201] width 12 height 10
click at [681, 223] on p-checkbox at bounding box center [679, 228] width 12 height 10
click at [681, 254] on p-checkbox at bounding box center [679, 254] width 12 height 10
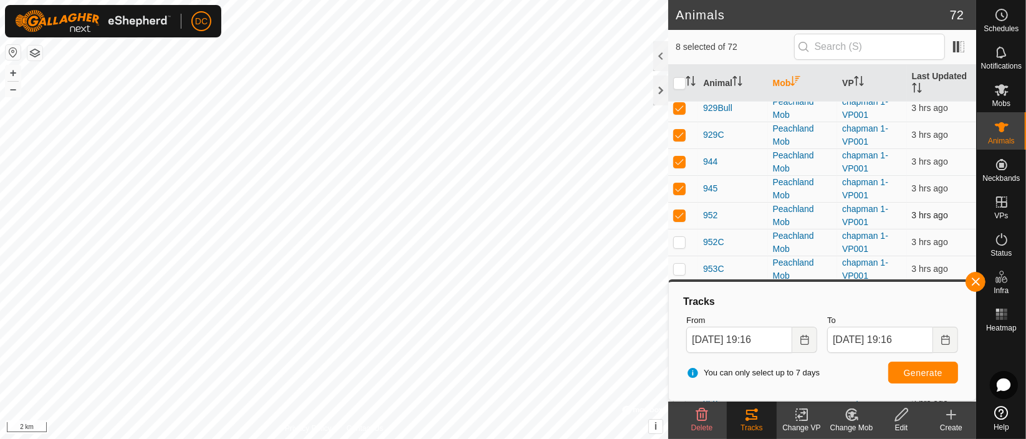
scroll to position [1177, 0]
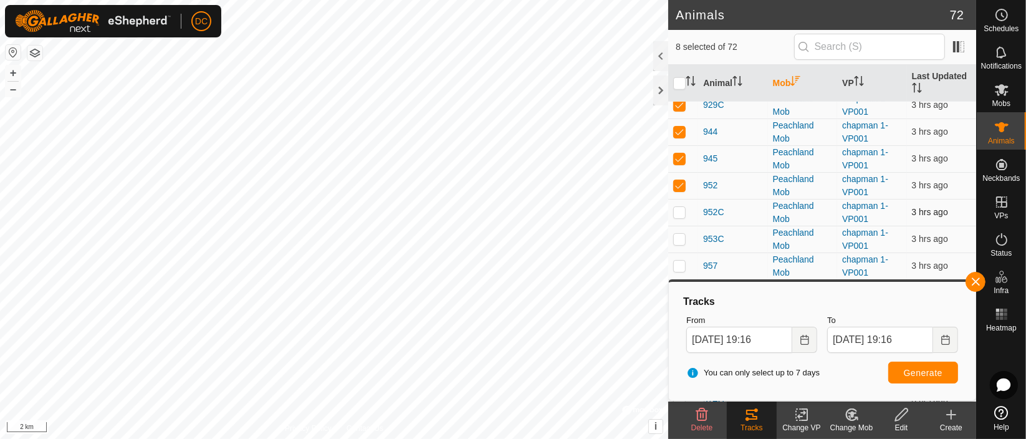
click at [677, 208] on p-checkbox at bounding box center [679, 212] width 12 height 10
click at [679, 239] on p-checkbox at bounding box center [679, 239] width 12 height 10
click at [928, 372] on span "Generate" at bounding box center [923, 373] width 39 height 10
click at [976, 278] on button "button" at bounding box center [976, 282] width 20 height 20
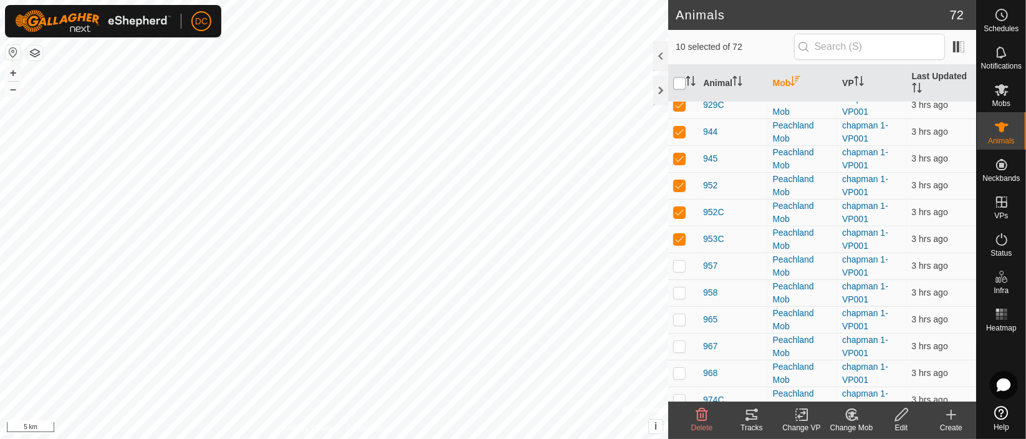
click at [679, 81] on input "checkbox" at bounding box center [679, 83] width 12 height 12
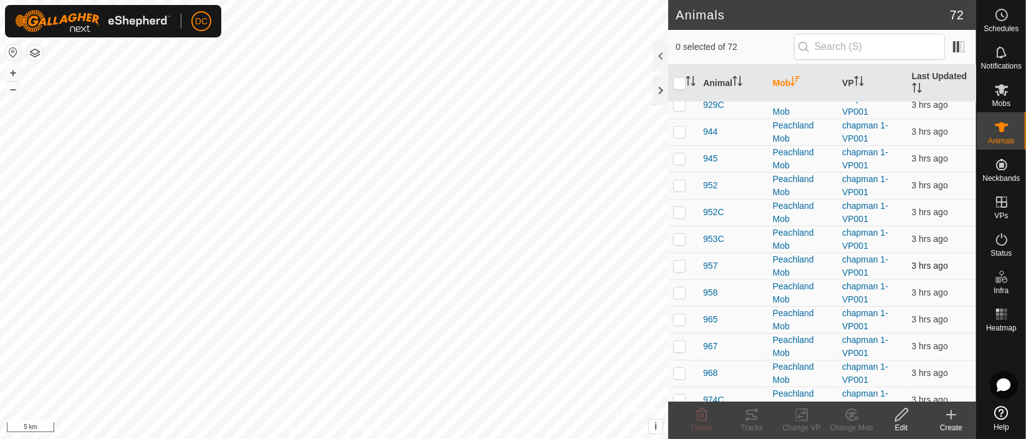
drag, startPoint x: 683, startPoint y: 264, endPoint x: 681, endPoint y: 288, distance: 24.3
click at [683, 264] on p-checkbox at bounding box center [679, 266] width 12 height 10
drag, startPoint x: 680, startPoint y: 290, endPoint x: 680, endPoint y: 302, distance: 11.2
click at [680, 292] on p-checkbox at bounding box center [679, 292] width 12 height 10
click at [681, 316] on p-checkbox at bounding box center [679, 319] width 12 height 10
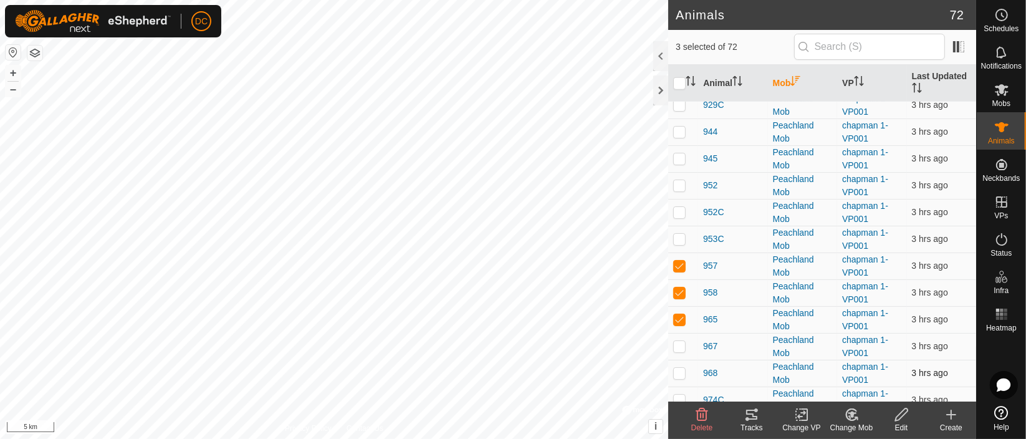
drag, startPoint x: 681, startPoint y: 339, endPoint x: 680, endPoint y: 360, distance: 21.2
click at [681, 341] on p-checkbox at bounding box center [679, 346] width 12 height 10
click at [679, 370] on p-checkbox at bounding box center [679, 373] width 12 height 10
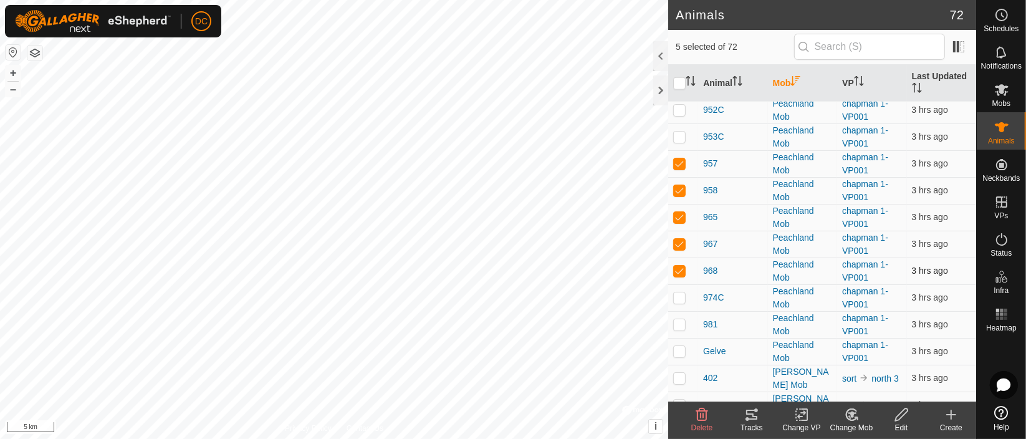
scroll to position [1316, 0]
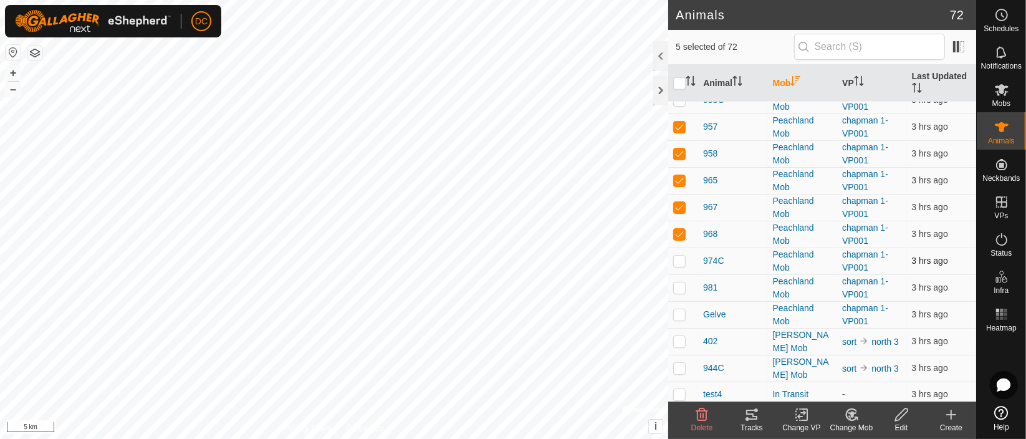
click at [681, 259] on p-checkbox at bounding box center [679, 261] width 12 height 10
click at [681, 286] on p-checkbox at bounding box center [679, 287] width 12 height 10
click at [678, 312] on p-checkbox at bounding box center [679, 314] width 12 height 10
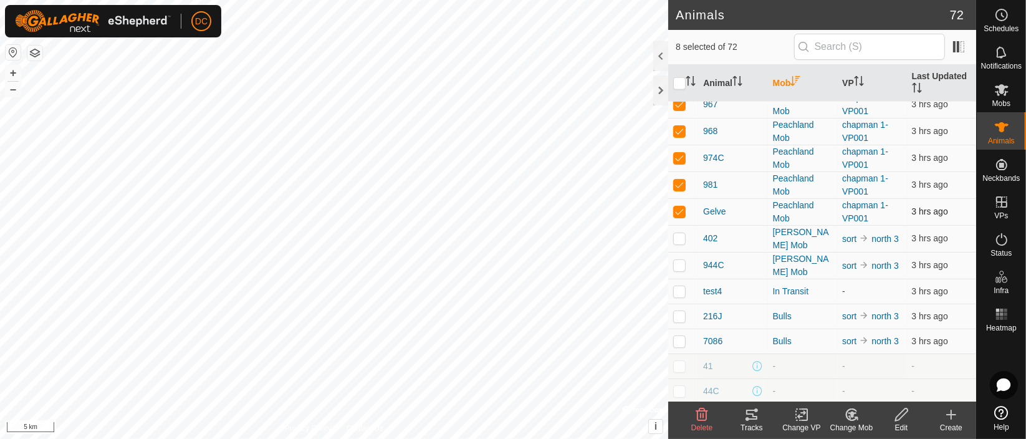
scroll to position [1454, 0]
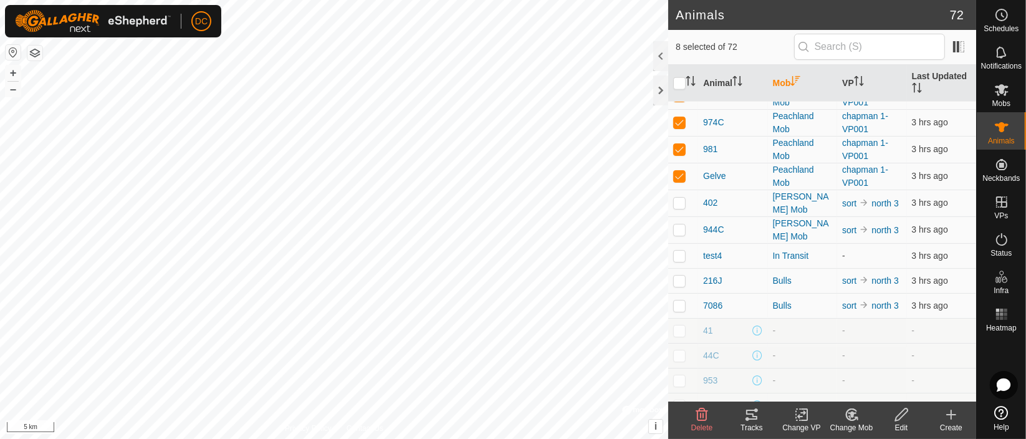
click at [754, 414] on icon at bounding box center [751, 415] width 11 height 10
